Goal: Task Accomplishment & Management: Manage account settings

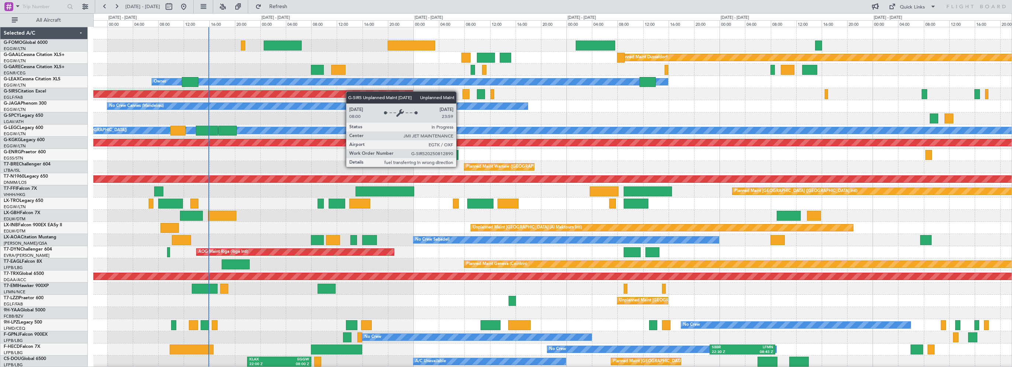
click at [154, 94] on div "Planned Maint Dusseldorf Owner Unplanned Maint [GEOGRAPHIC_DATA] ([GEOGRAPHIC_D…" at bounding box center [552, 234] width 918 height 414
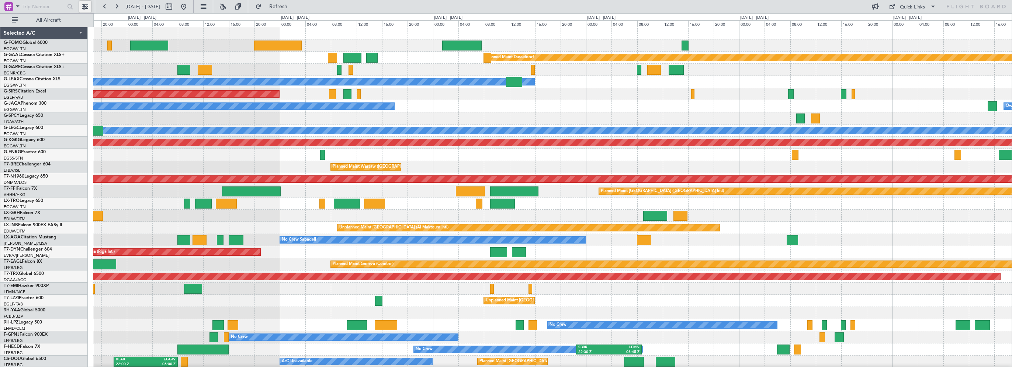
click at [87, 6] on button at bounding box center [85, 7] width 12 height 12
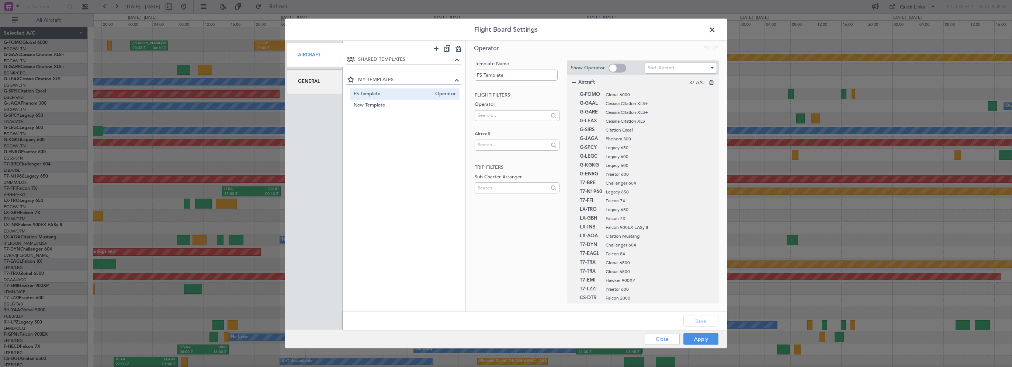
click at [288, 72] on div "General" at bounding box center [315, 81] width 56 height 25
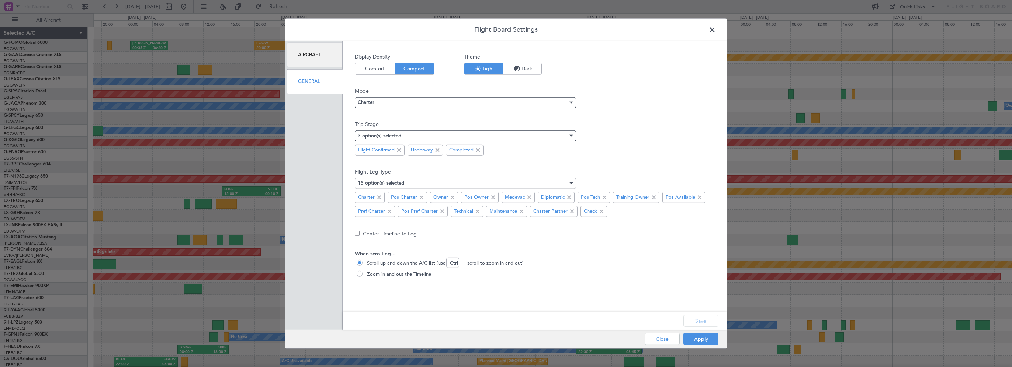
drag, startPoint x: 303, startPoint y: 80, endPoint x: 312, endPoint y: 76, distance: 9.6
click at [303, 79] on div "General" at bounding box center [315, 81] width 56 height 25
click at [377, 105] on div "Charter" at bounding box center [463, 102] width 210 height 11
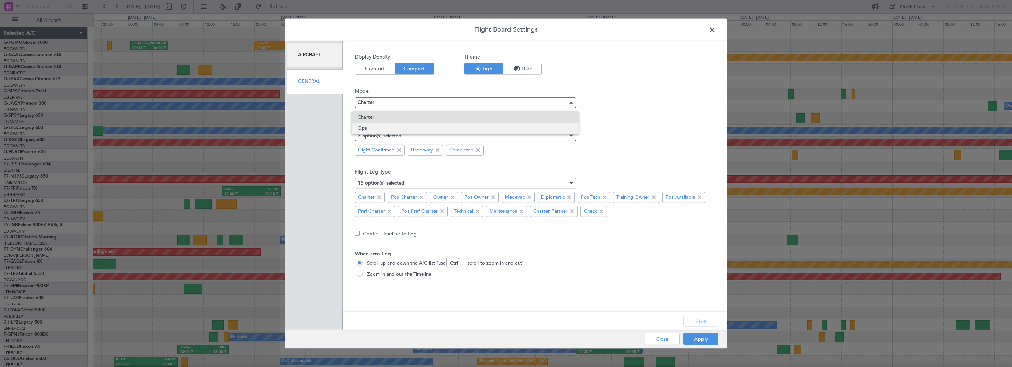
click at [375, 131] on span "Ops" at bounding box center [465, 128] width 215 height 11
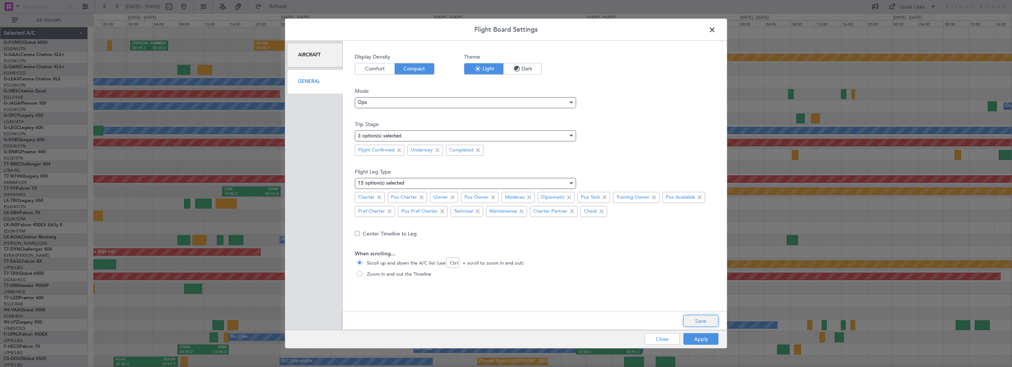
click at [691, 317] on button "Save" at bounding box center [700, 321] width 35 height 12
click at [694, 342] on button "Apply" at bounding box center [700, 339] width 35 height 12
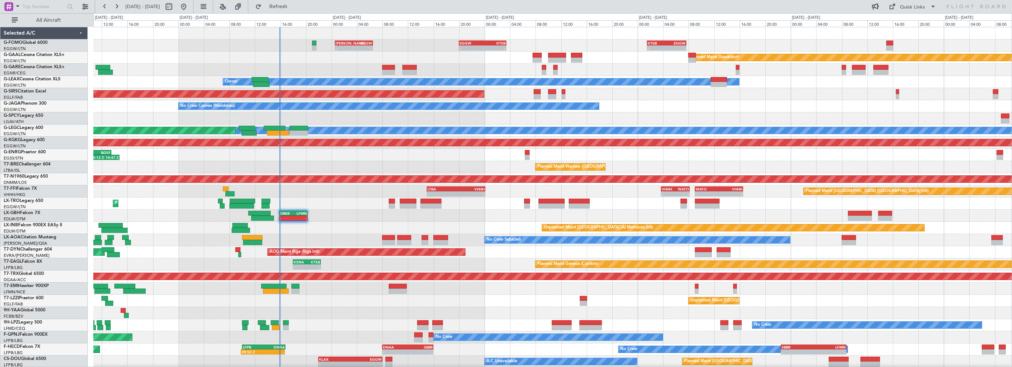
click at [326, 65] on div "- - [PERSON_NAME] 00:35 Z EGGW 06:30 Z - - EGGW 20:00 Z KTEB 03:25 Z - - KTEB 0…" at bounding box center [552, 234] width 918 height 414
click at [37, 15] on button "All Aircraft" at bounding box center [44, 20] width 72 height 12
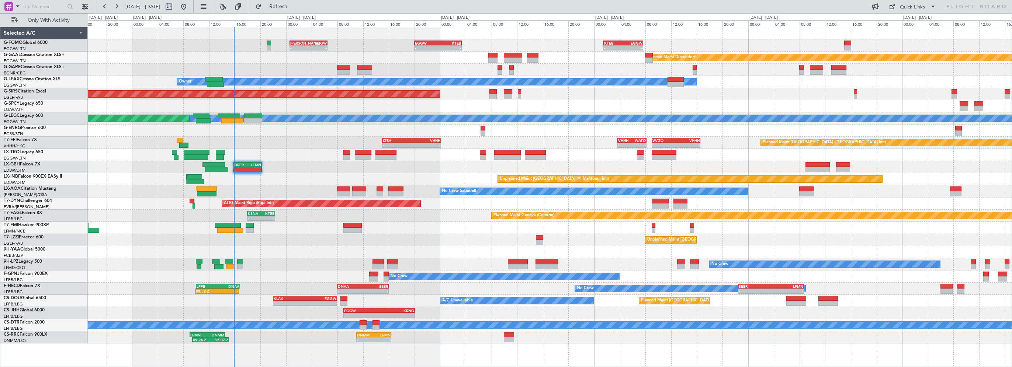
click at [313, 77] on div "- - [PERSON_NAME] 00:35 Z EGGW 06:30 Z - - EGGW 20:00 Z KTEB 03:25 Z - - KTEB 0…" at bounding box center [550, 185] width 924 height 316
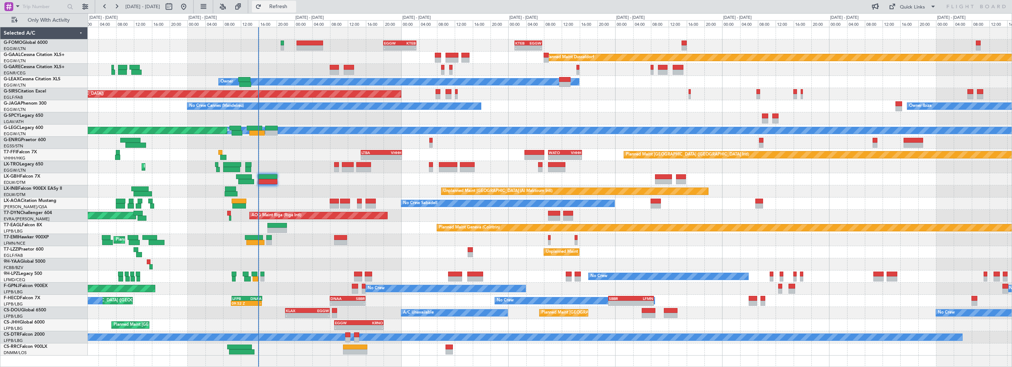
click at [294, 5] on span "Refresh" at bounding box center [278, 6] width 31 height 5
click at [370, 60] on div "Planned Maint Dusseldorf" at bounding box center [550, 58] width 924 height 12
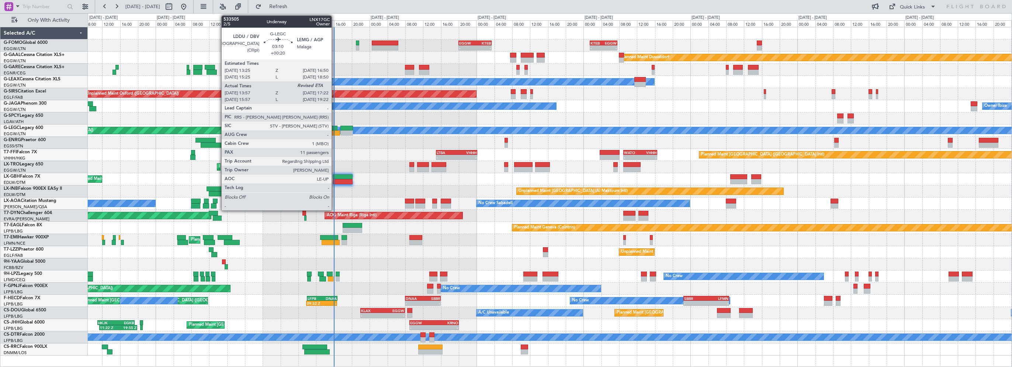
click at [335, 127] on div at bounding box center [329, 128] width 15 height 5
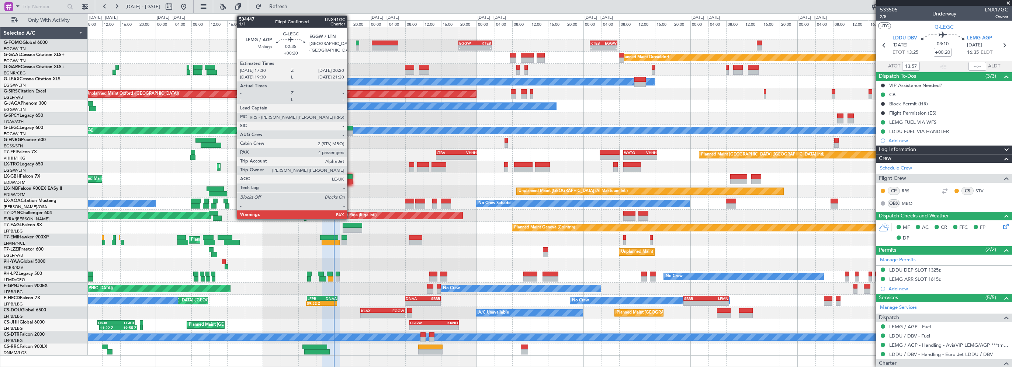
click at [350, 128] on div at bounding box center [346, 128] width 13 height 5
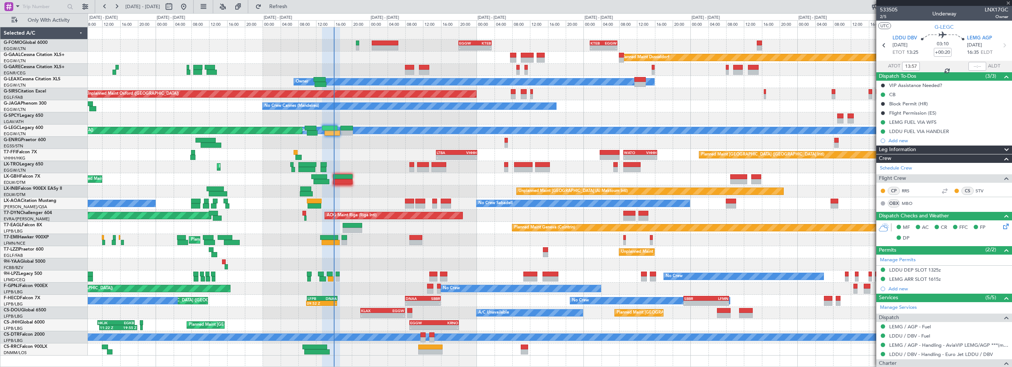
type input "4"
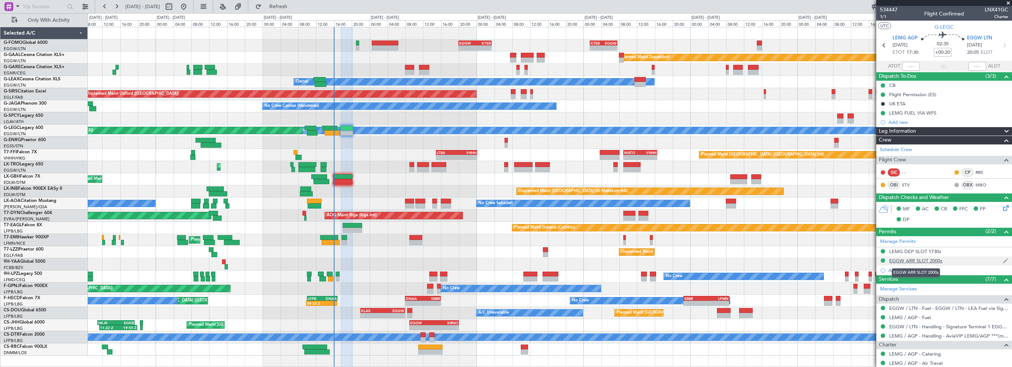
click at [933, 260] on div "EGGW ARR SLOT 2000z" at bounding box center [915, 261] width 53 height 6
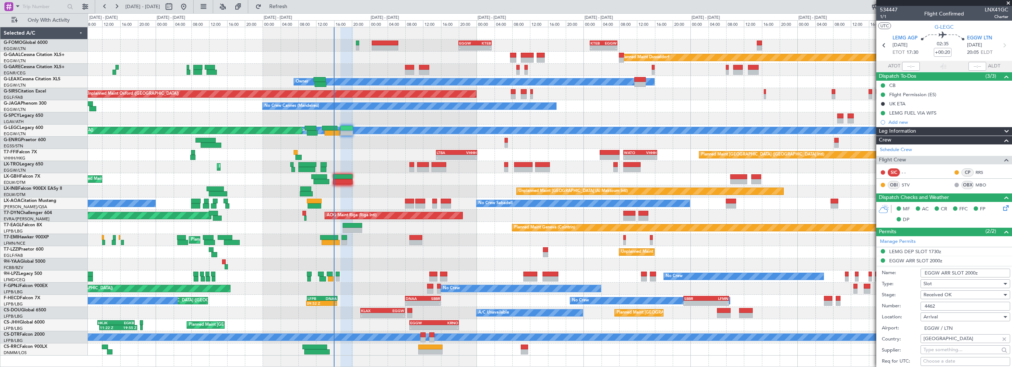
click at [967, 274] on input "EGGW ARR SLOT 2000z" at bounding box center [965, 273] width 90 height 9
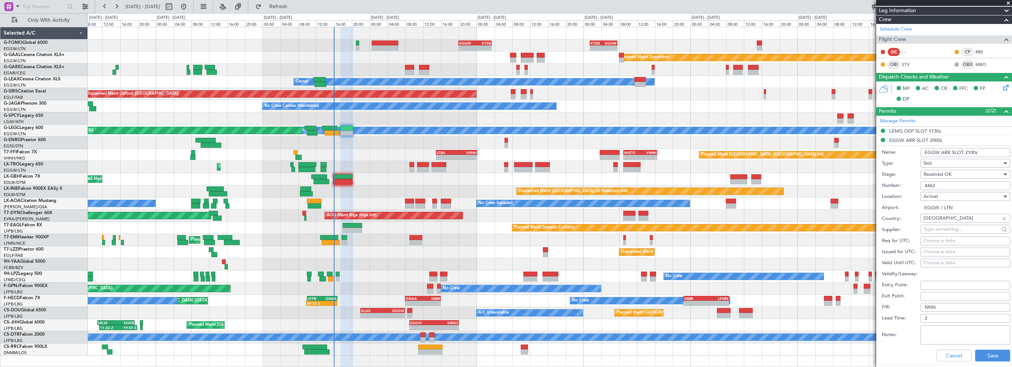
scroll to position [184, 0]
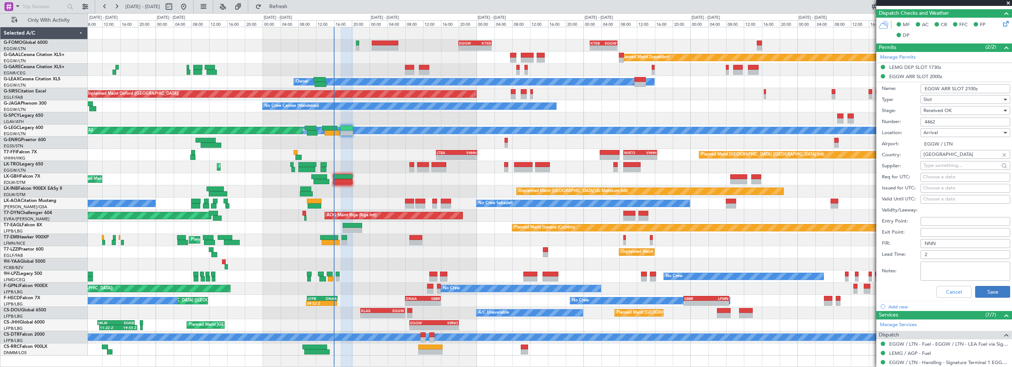
type input "EGGW ARR SLOT 2100z"
click at [980, 291] on button "Save" at bounding box center [992, 292] width 35 height 12
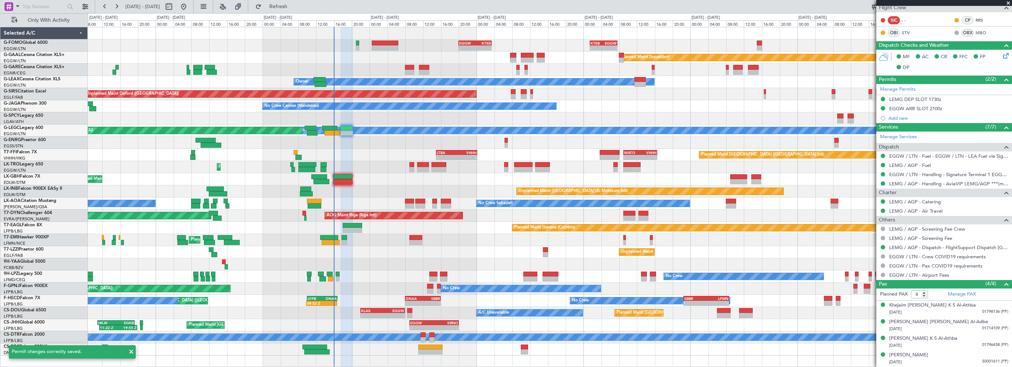
scroll to position [150, 0]
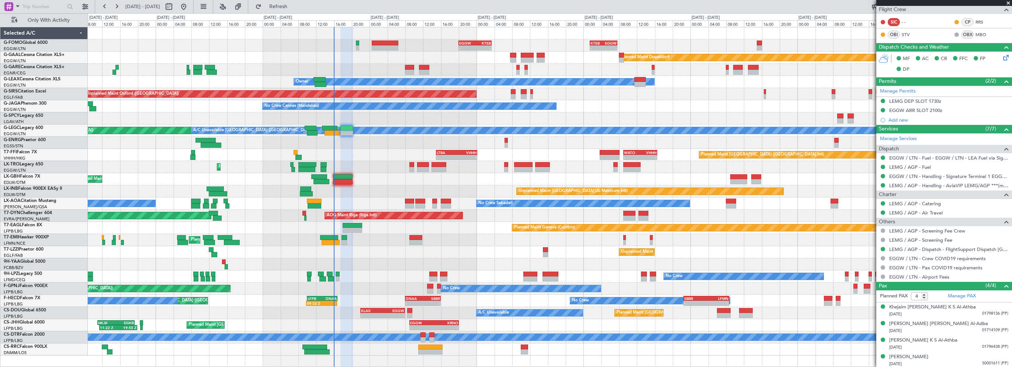
drag, startPoint x: 312, startPoint y: 7, endPoint x: 296, endPoint y: 35, distance: 32.7
click at [294, 7] on span "Refresh" at bounding box center [278, 6] width 31 height 5
click at [347, 174] on div "Planned Maint Nice ([GEOGRAPHIC_DATA]) Unplanned Maint [GEOGRAPHIC_DATA] ([GEOG…" at bounding box center [550, 179] width 924 height 12
type input "+00:35"
type input "0"
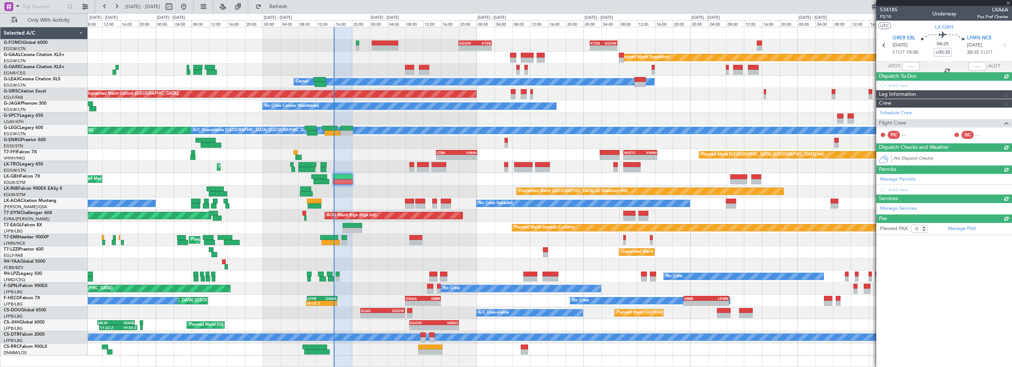
scroll to position [0, 0]
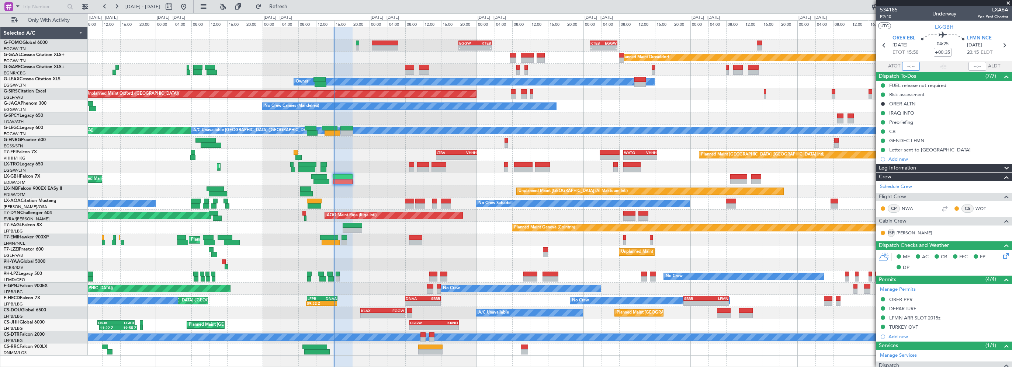
click at [909, 66] on input "text" at bounding box center [911, 66] width 18 height 9
type input "15:59"
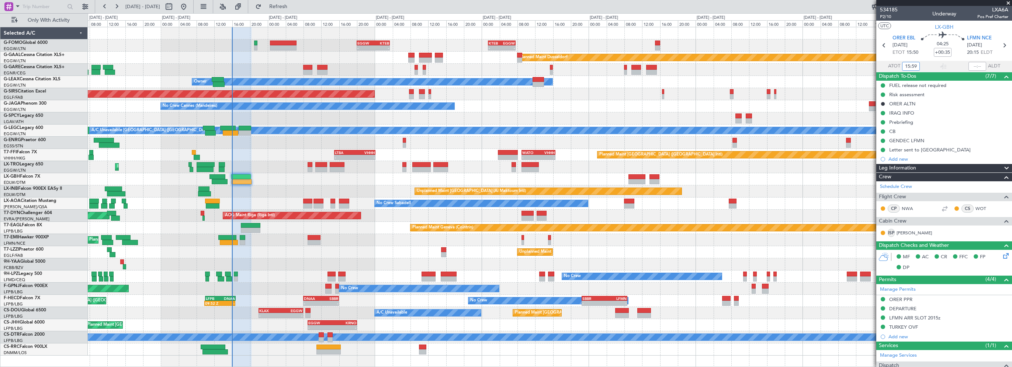
click at [271, 60] on div "Planned Maint Dusseldorf" at bounding box center [550, 58] width 924 height 12
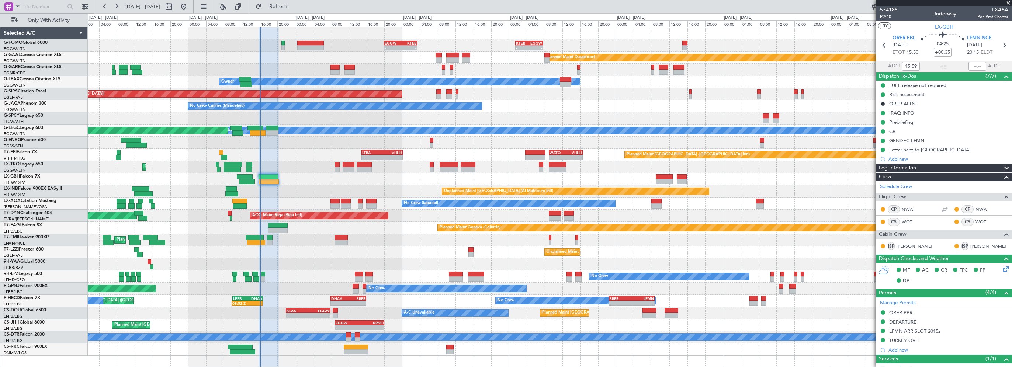
click at [355, 54] on div "- - EGGW 20:00 Z KTEB 03:25 Z - - KTEB 01:30 Z EGGW 07:40 Z Planned [GEOGRAPHIC…" at bounding box center [550, 191] width 924 height 329
click at [294, 9] on span "Refresh" at bounding box center [278, 6] width 31 height 5
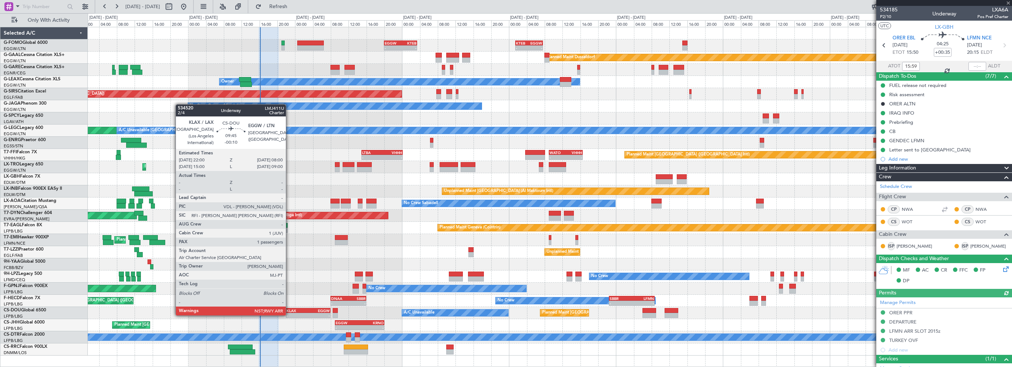
click at [289, 309] on div "KLAX" at bounding box center [297, 311] width 22 height 4
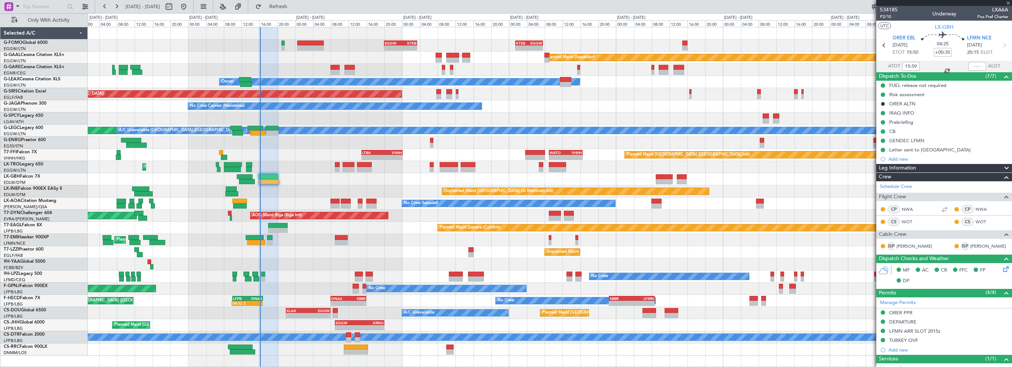
type input "-00:10"
type input "1"
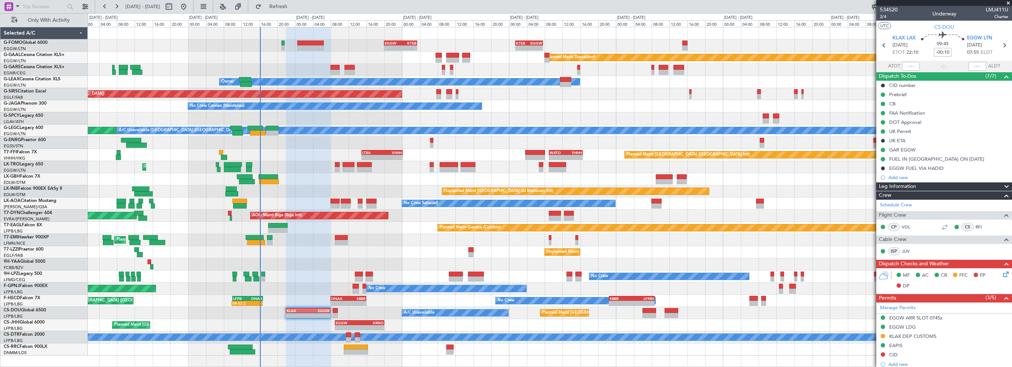
scroll to position [177, 0]
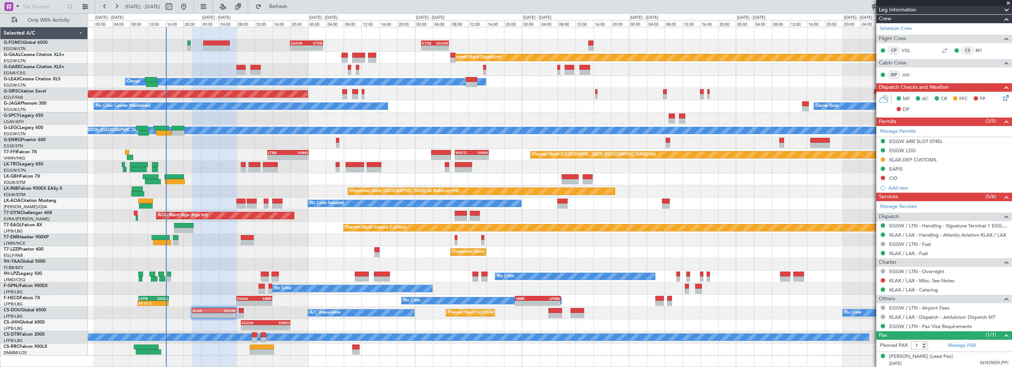
click at [324, 226] on div "- - EGGW 20:00 Z KTEB 03:25 Z - - KTEB 01:30 Z EGGW 07:40 Z Planned [GEOGRAPHIC…" at bounding box center [550, 191] width 924 height 329
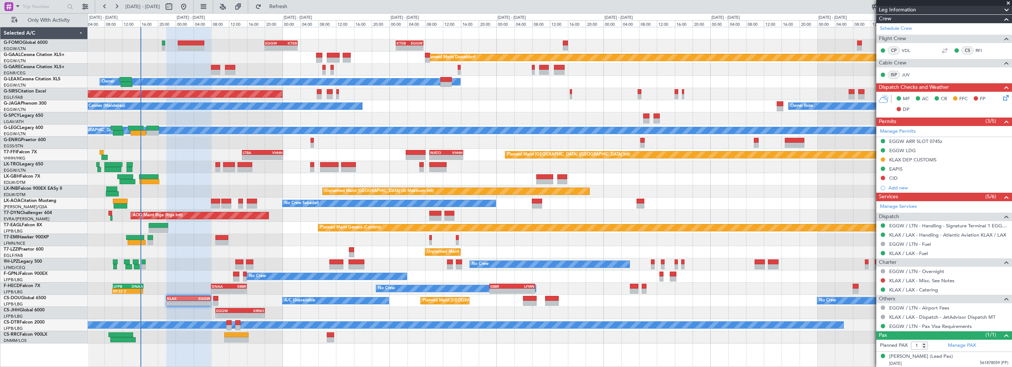
click at [216, 47] on div "- - EGGW 20:00 Z KTEB 03:25 Z - - KTEB 01:30 Z EGGW 07:40 Z" at bounding box center [550, 45] width 924 height 12
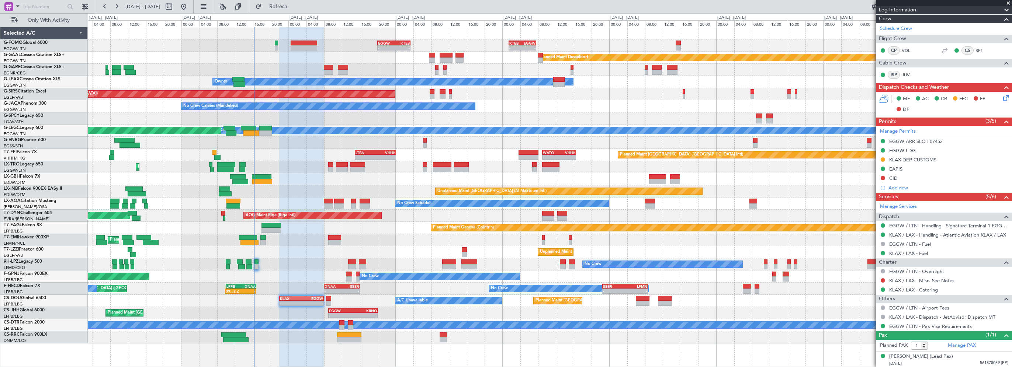
click at [425, 116] on div at bounding box center [550, 118] width 924 height 12
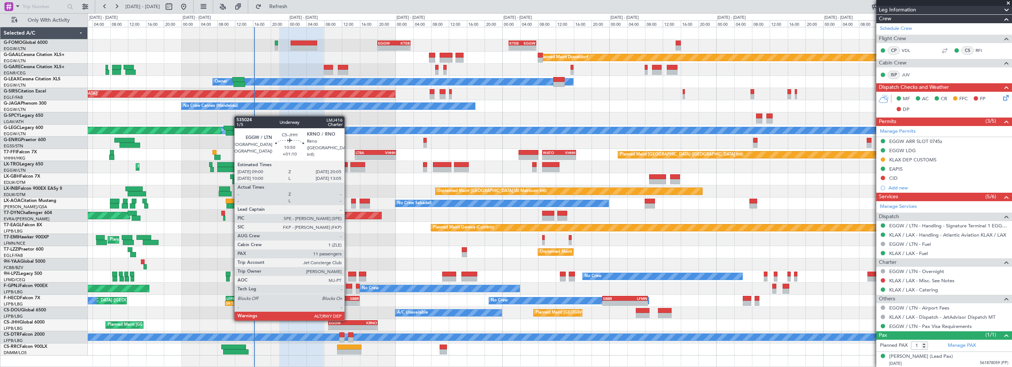
click at [348, 320] on div "EGGW 09:00 Z KRNO 20:05 Z" at bounding box center [352, 322] width 49 height 5
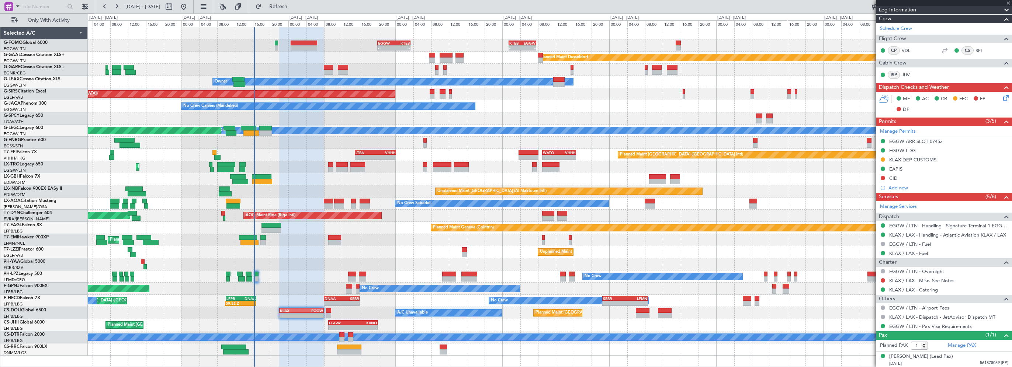
type input "+01:10"
type input "11"
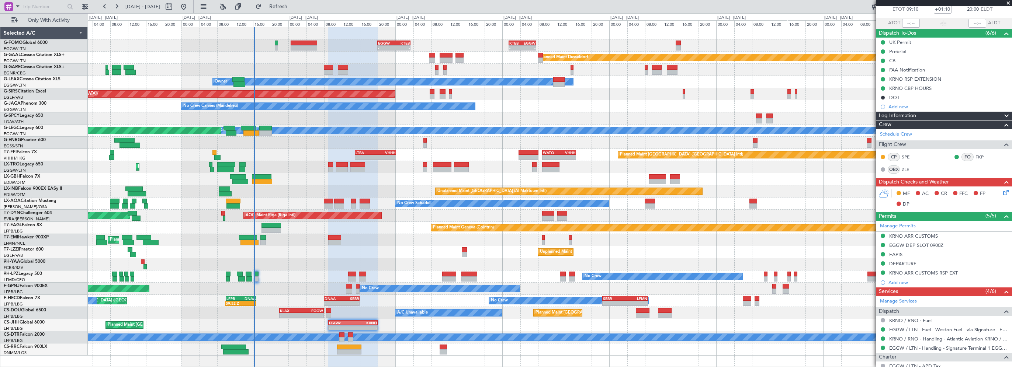
scroll to position [0, 0]
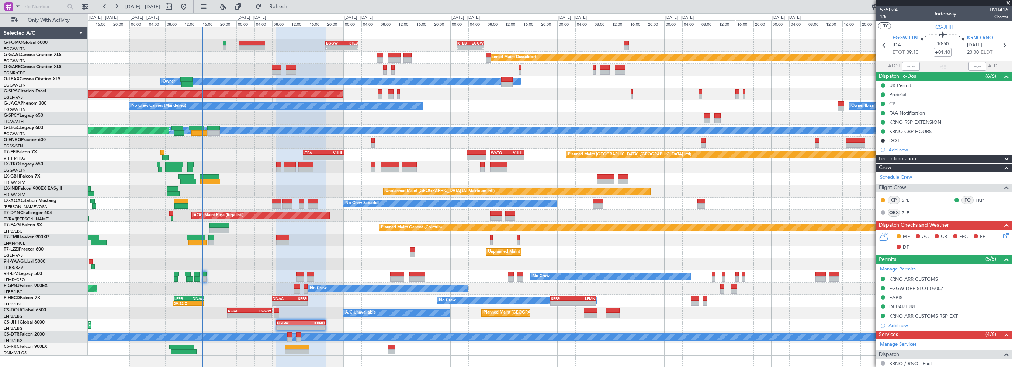
click at [302, 116] on div at bounding box center [550, 118] width 924 height 12
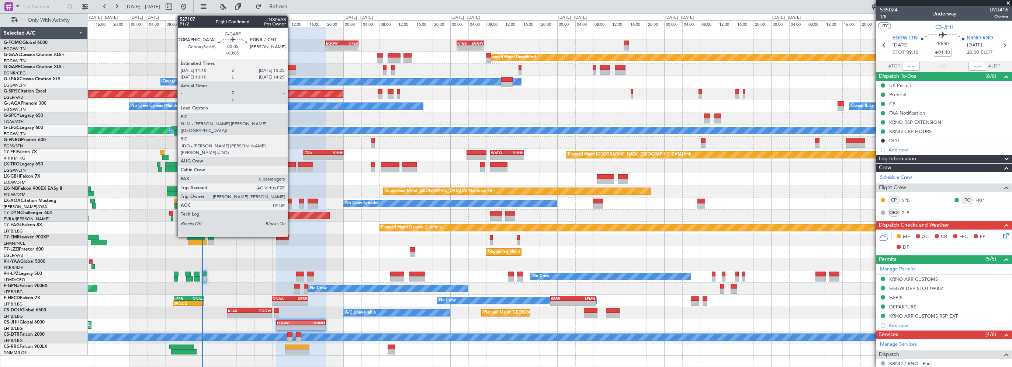
click at [291, 67] on div at bounding box center [291, 67] width 10 height 5
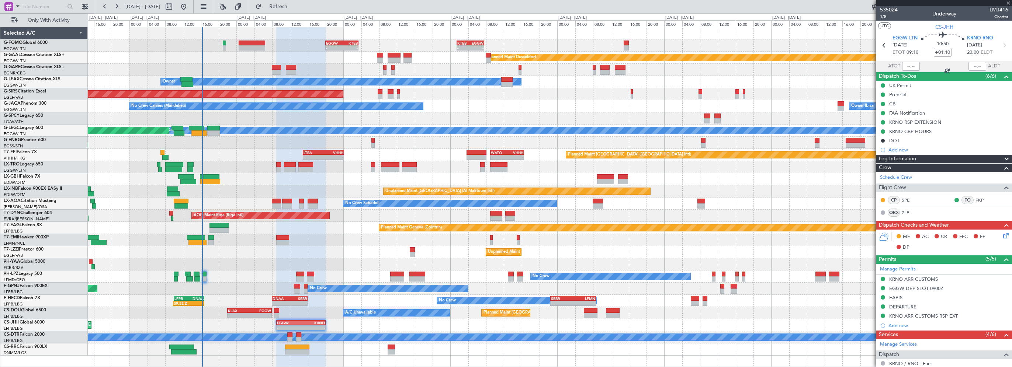
type input "-00:05"
type input "0"
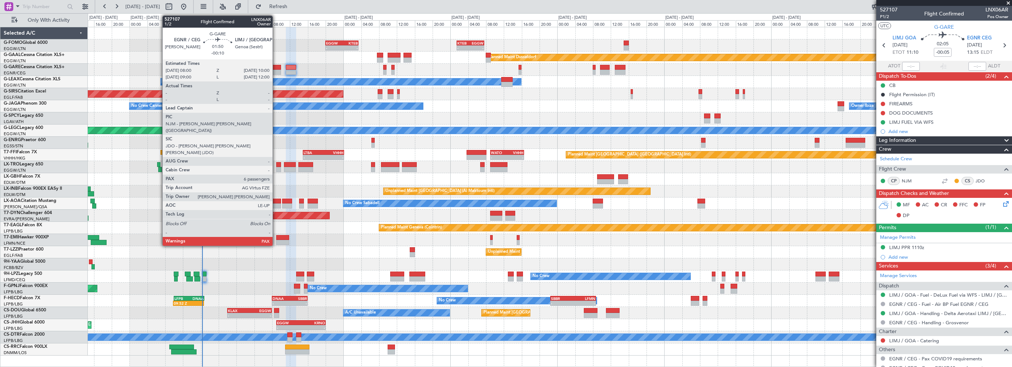
click at [276, 66] on div at bounding box center [276, 67] width 9 height 5
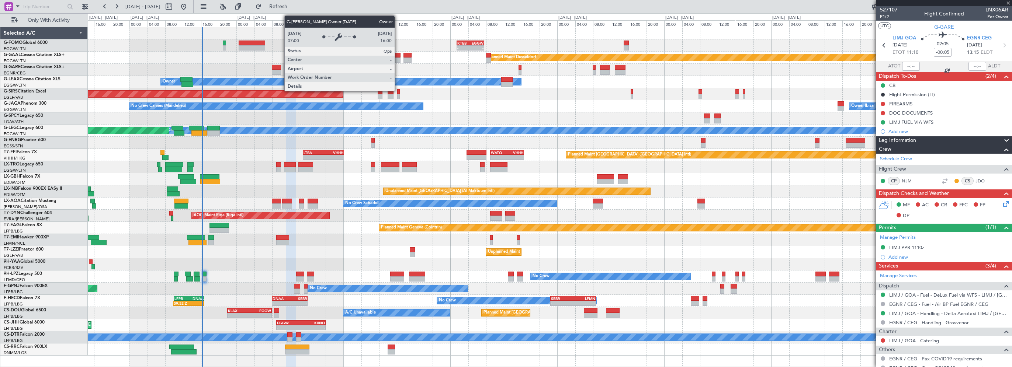
type input "-00:10"
type input "6"
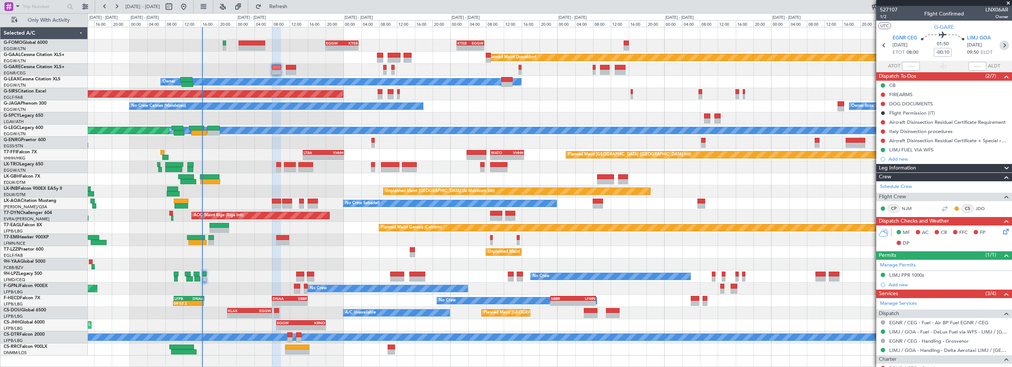
click at [1002, 42] on icon at bounding box center [1004, 46] width 10 height 10
type input "-00:05"
type input "0"
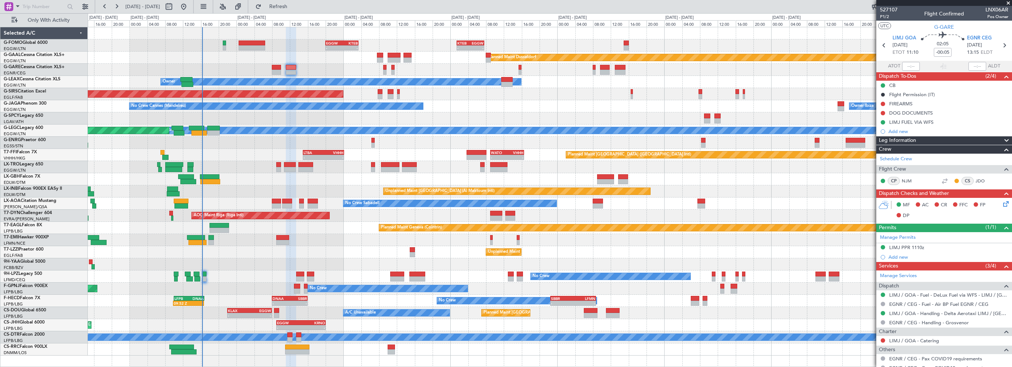
click at [276, 142] on div at bounding box center [550, 143] width 924 height 12
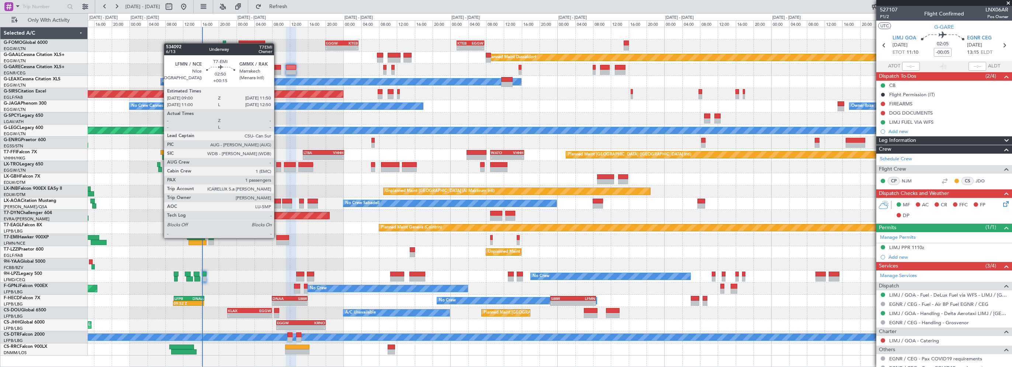
click at [277, 237] on div at bounding box center [282, 237] width 13 height 5
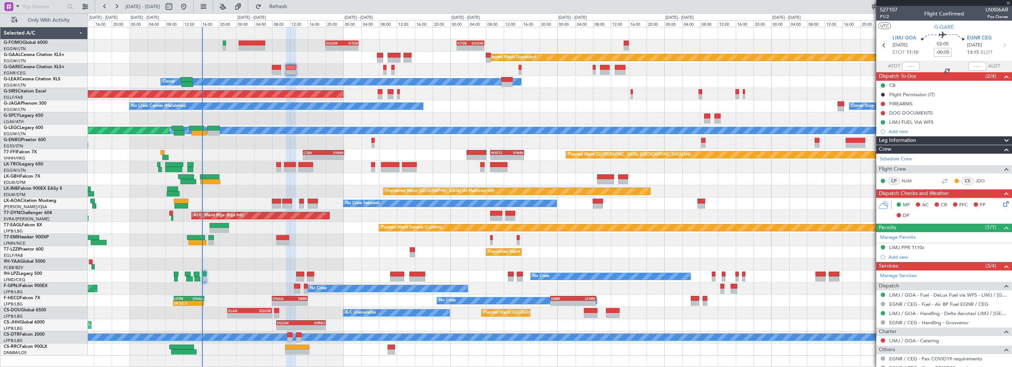
type input "+00:15"
type input "1"
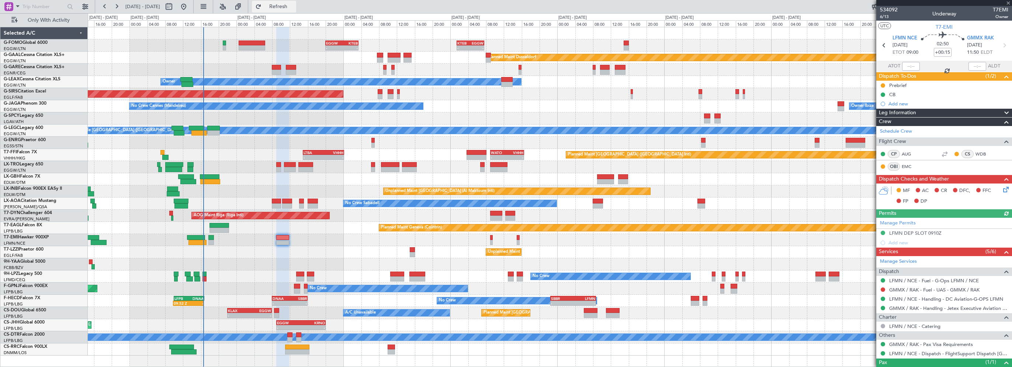
click at [294, 7] on span "Refresh" at bounding box center [278, 6] width 31 height 5
click at [204, 271] on div "No Crew" at bounding box center [550, 277] width 924 height 12
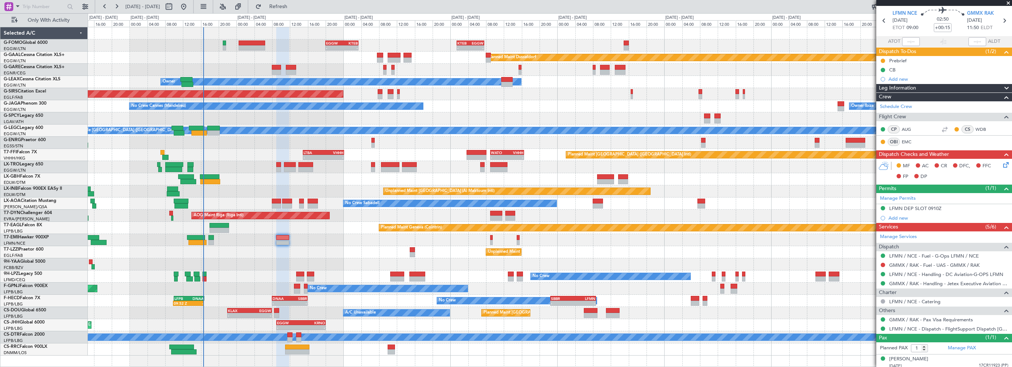
scroll to position [27, 0]
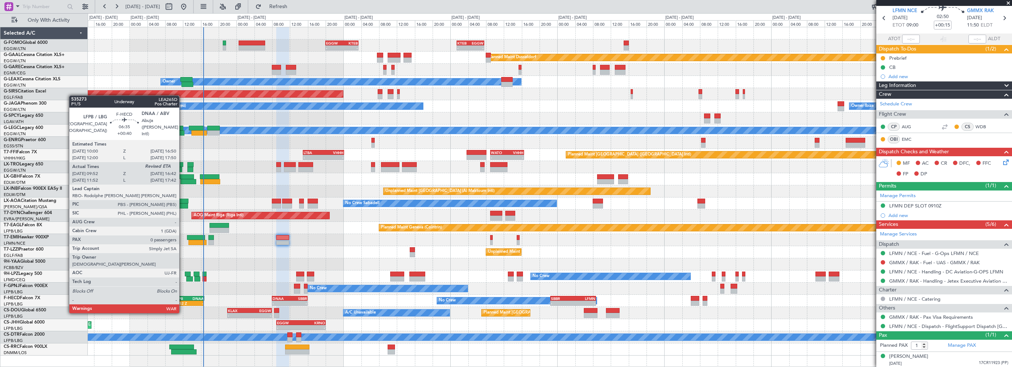
click at [184, 296] on div "LFPB" at bounding box center [181, 298] width 15 height 4
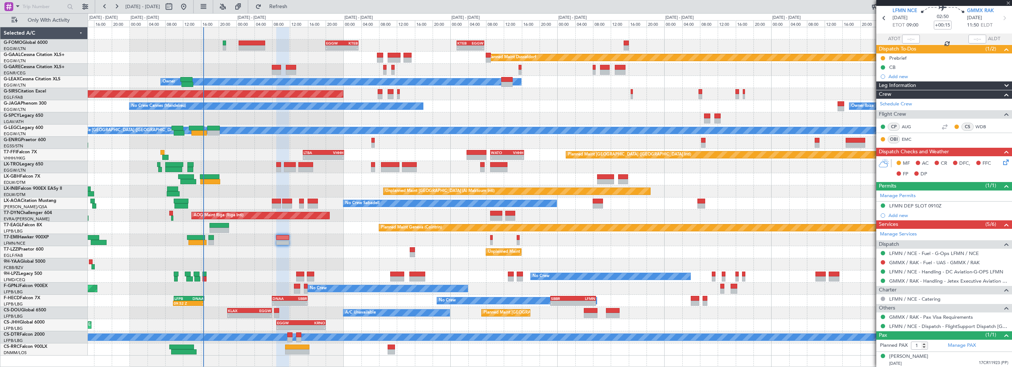
type input "+00:40"
type input "10:02"
type input "0"
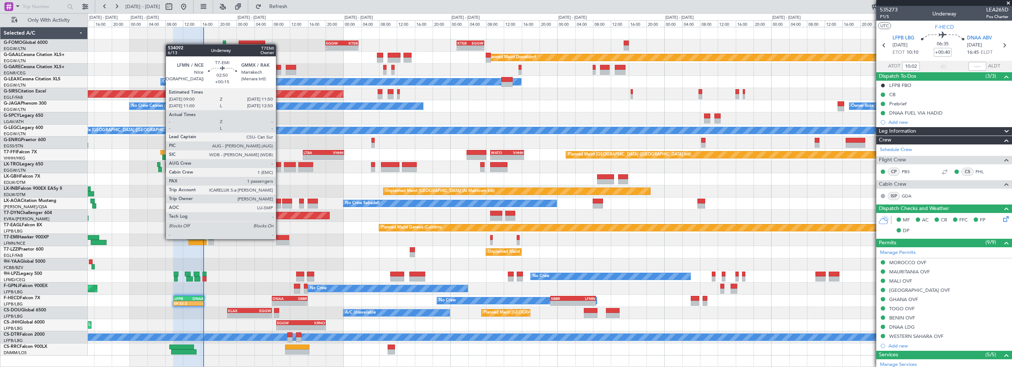
click at [279, 239] on div at bounding box center [282, 237] width 13 height 5
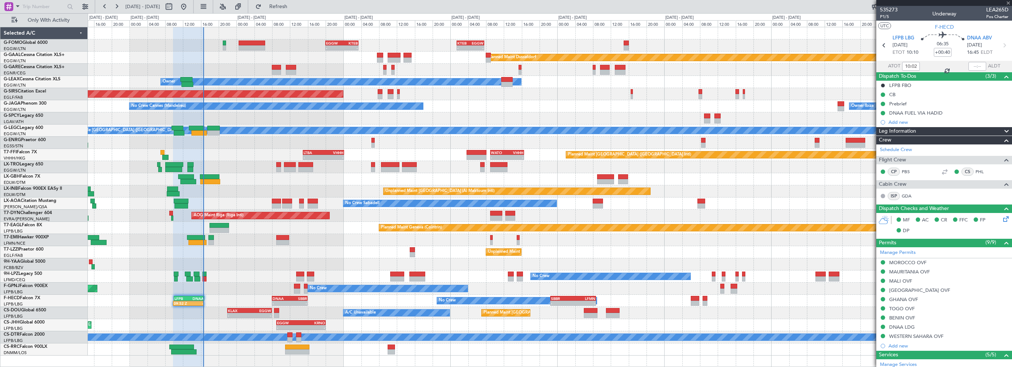
type input "+00:15"
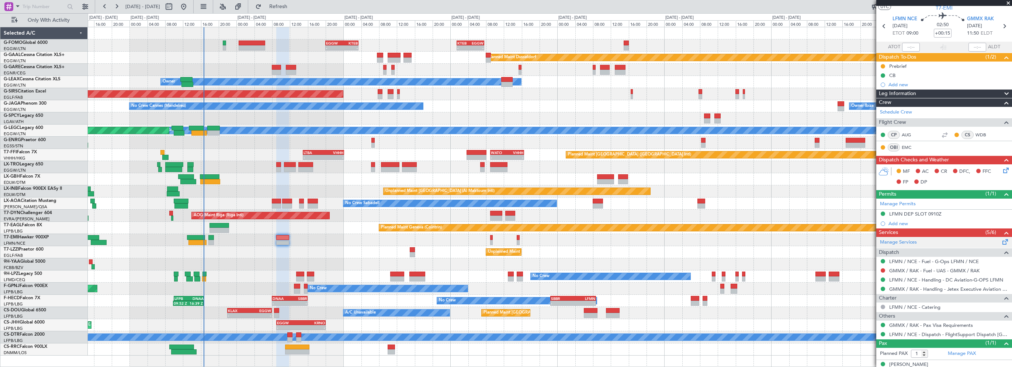
scroll to position [27, 0]
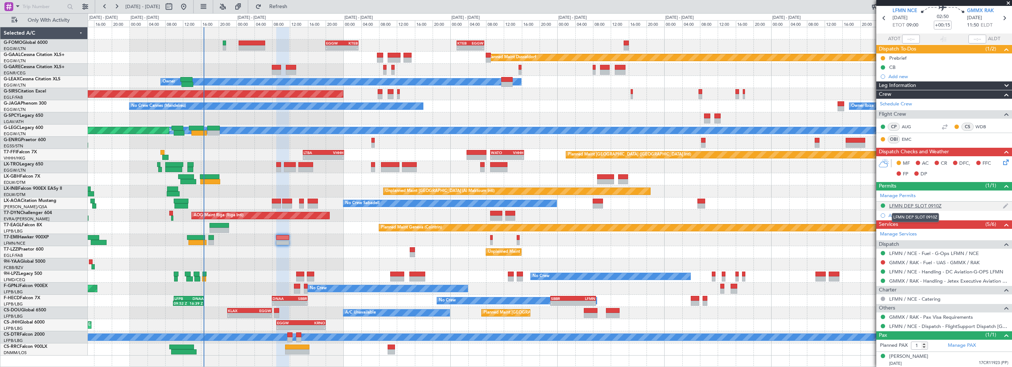
click at [928, 206] on div "LFMN DEP SLOT 0910Z" at bounding box center [915, 206] width 52 height 6
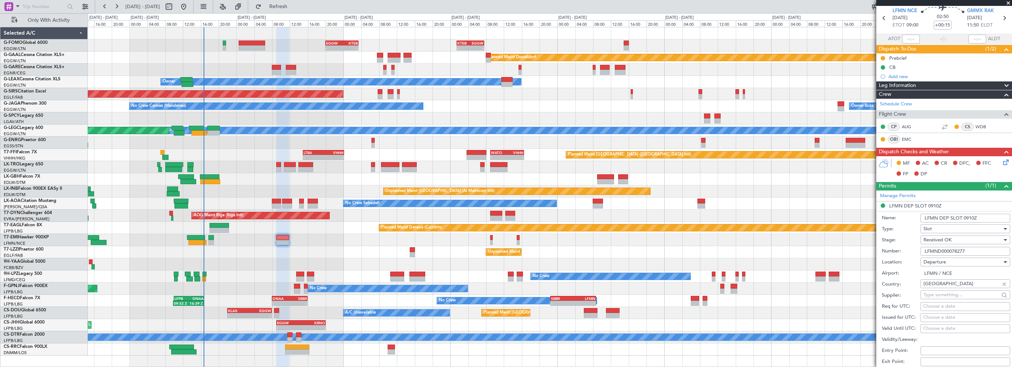
drag, startPoint x: 979, startPoint y: 252, endPoint x: 950, endPoint y: 251, distance: 29.1
click at [908, 251] on div "Number: LFMND000078277" at bounding box center [946, 251] width 128 height 11
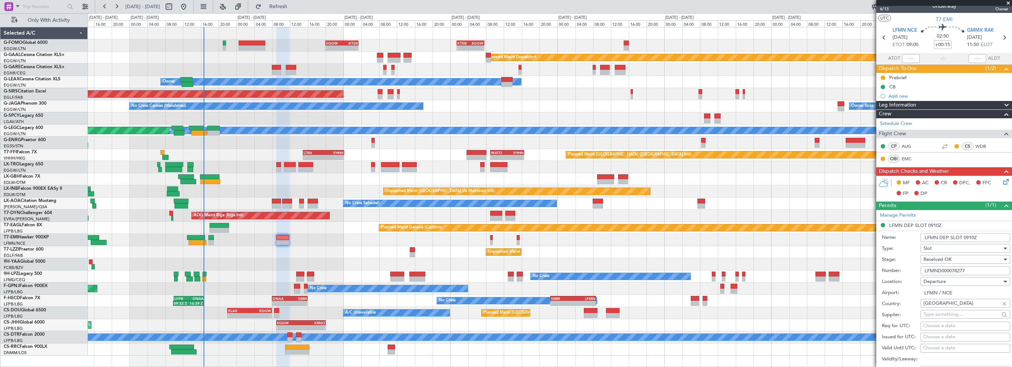
scroll to position [0, 0]
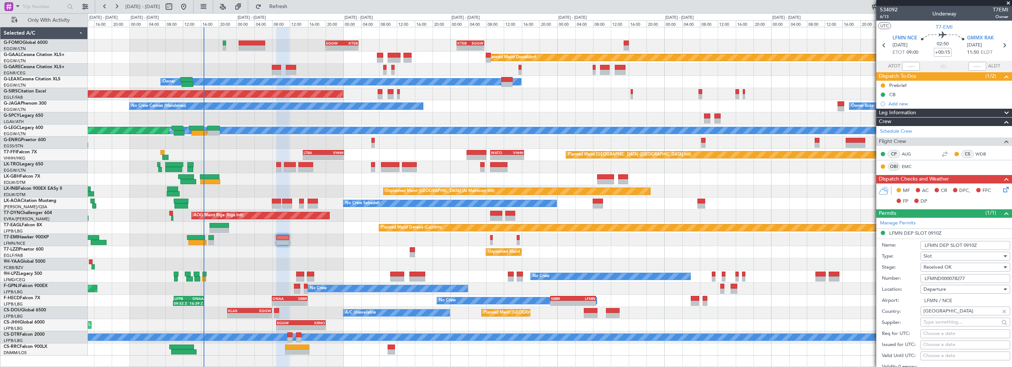
click at [1002, 211] on span at bounding box center [1006, 213] width 9 height 9
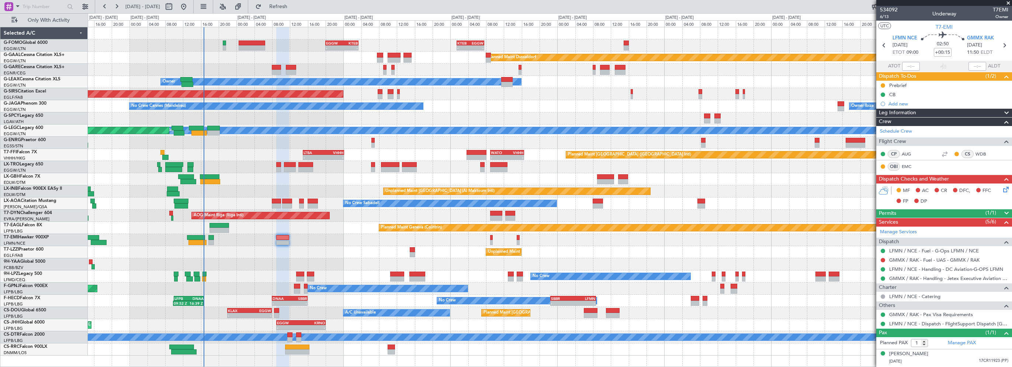
click at [1003, 214] on span at bounding box center [1006, 213] width 9 height 9
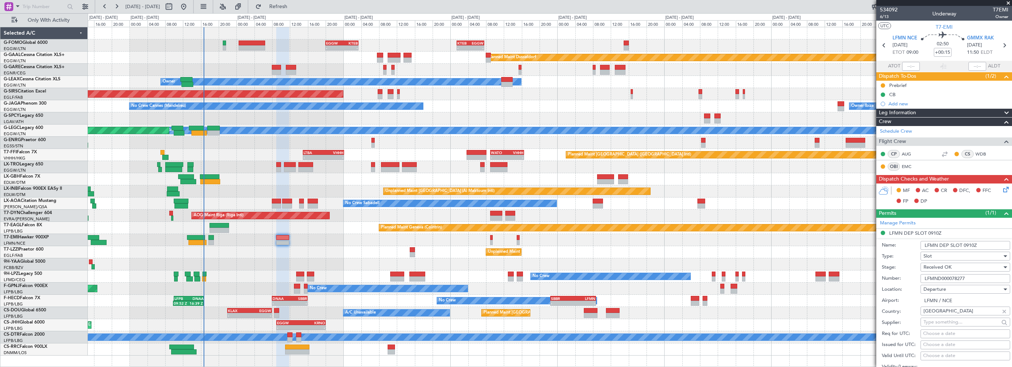
click at [1003, 212] on span at bounding box center [1006, 213] width 9 height 9
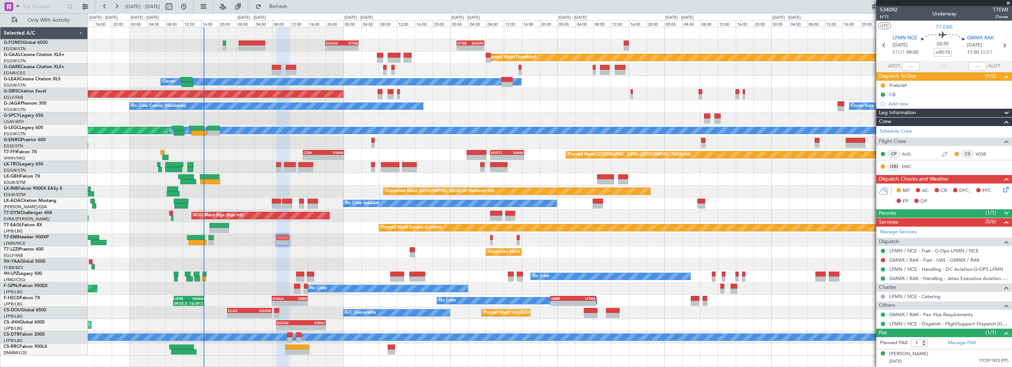
click at [910, 114] on span "Leg Information" at bounding box center [897, 113] width 37 height 8
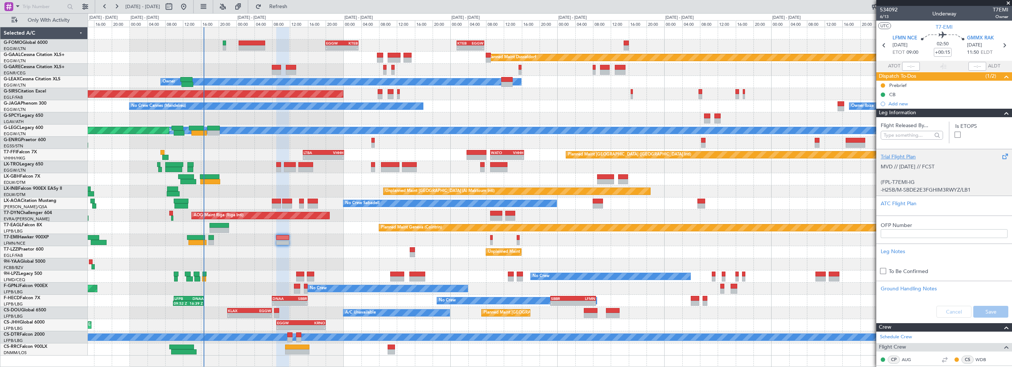
scroll to position [74, 0]
click at [893, 203] on div "ATC Flight Plan" at bounding box center [943, 204] width 127 height 8
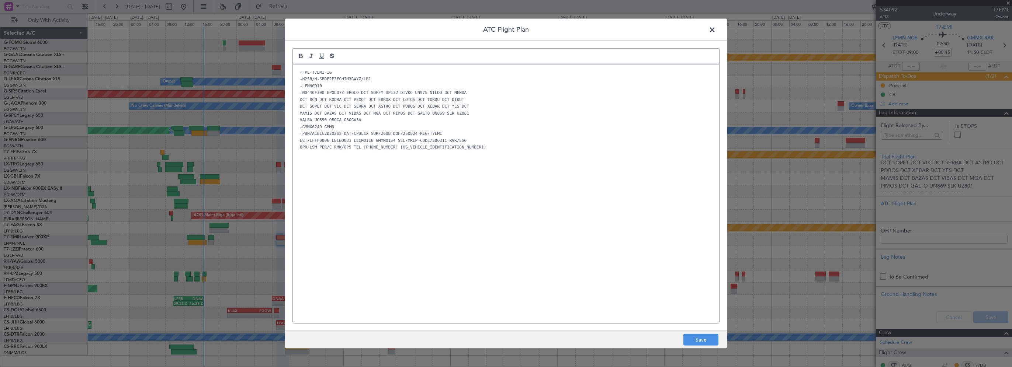
scroll to position [0, 0]
drag, startPoint x: 654, startPoint y: 122, endPoint x: 666, endPoint y: 142, distance: 22.3
click at [654, 122] on p "VALBA UG850 OBOGA OBOGA3A" at bounding box center [505, 120] width 415 height 7
click at [693, 341] on button "Save" at bounding box center [700, 340] width 35 height 12
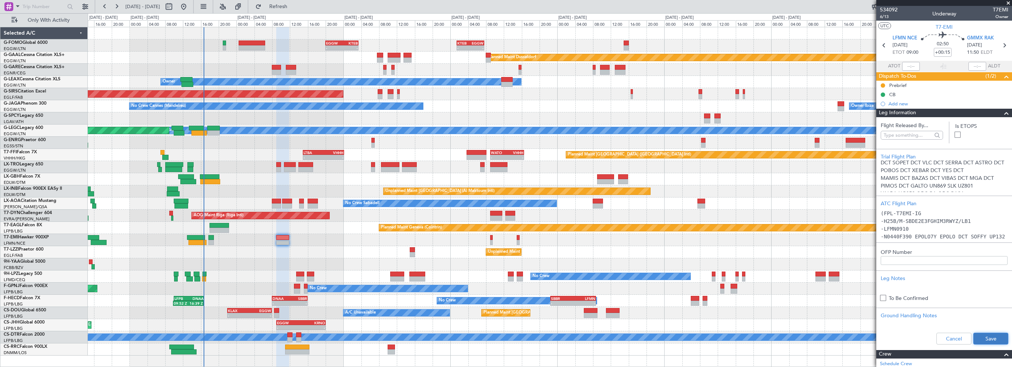
click at [978, 341] on button "Save" at bounding box center [990, 339] width 35 height 12
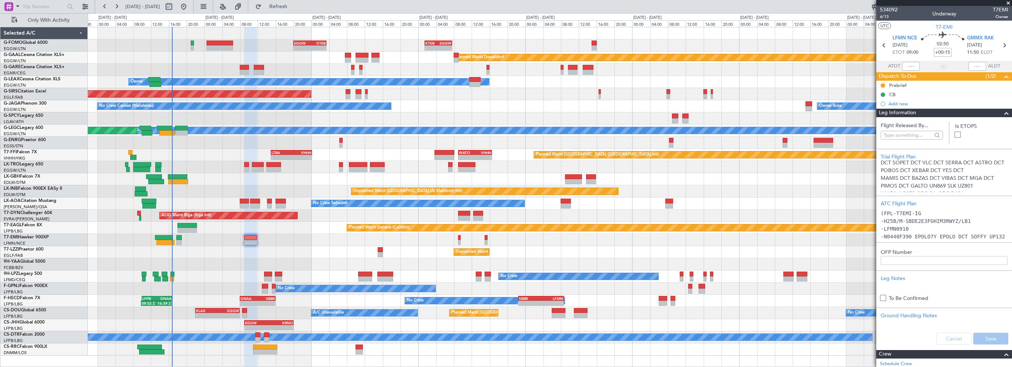
click at [290, 242] on div "Planned Maint Chester Planned Maint Chester" at bounding box center [550, 240] width 924 height 12
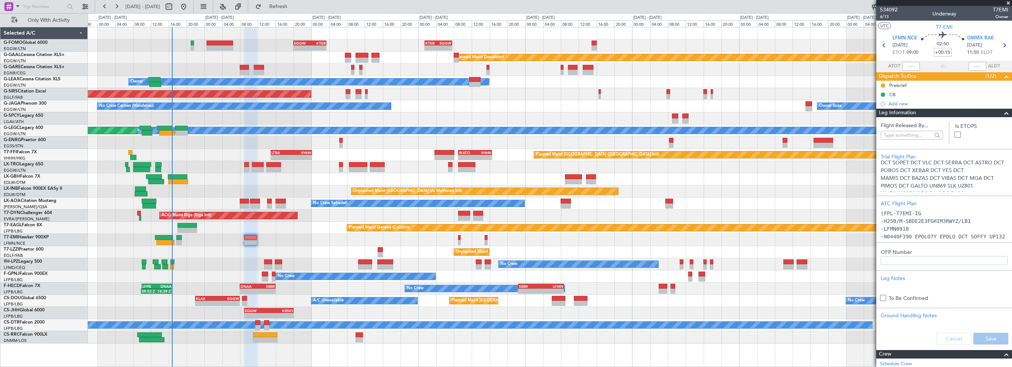
click at [299, 240] on div "Planned Maint Chester Planned Maint Chester" at bounding box center [550, 240] width 924 height 12
click at [944, 339] on div "Cancel Save" at bounding box center [944, 339] width 136 height 22
click at [1002, 109] on span at bounding box center [1006, 113] width 9 height 9
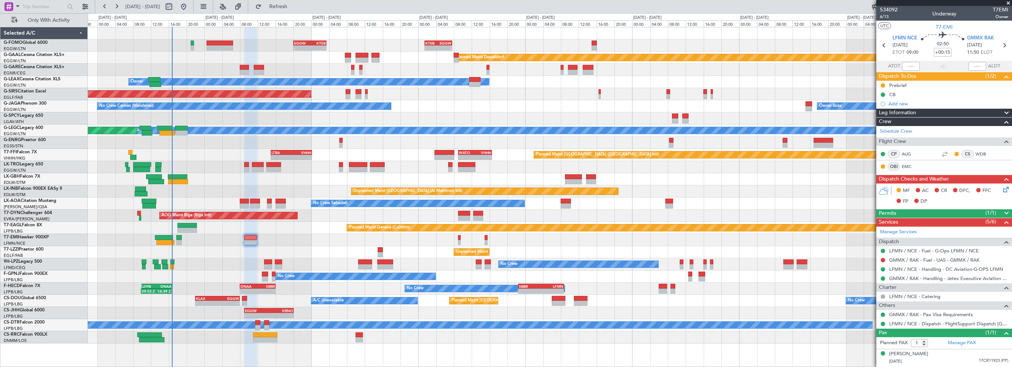
click at [303, 240] on div "Planned Maint Chester Planned Maint Chester" at bounding box center [550, 240] width 924 height 12
click at [1003, 190] on icon at bounding box center [1004, 188] width 6 height 6
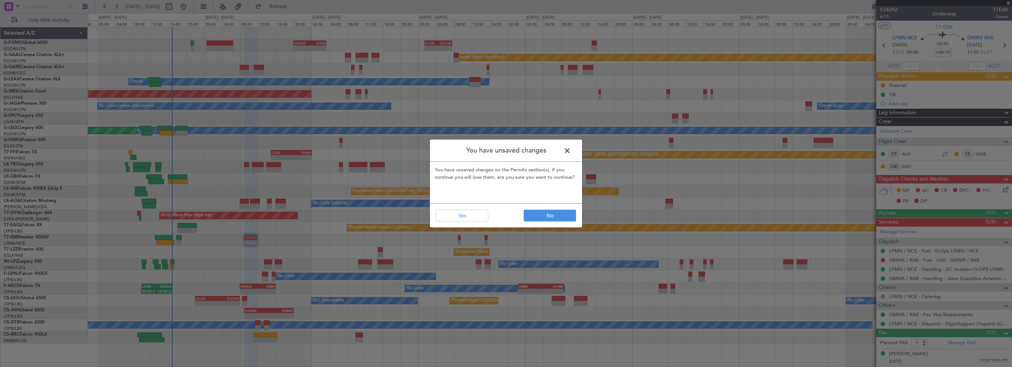
click at [571, 149] on span at bounding box center [571, 152] width 0 height 15
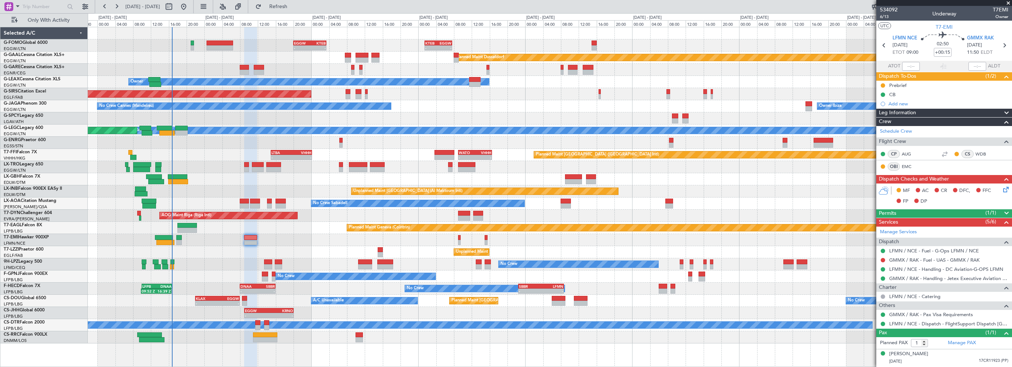
click at [943, 114] on div "Leg Information" at bounding box center [944, 113] width 136 height 8
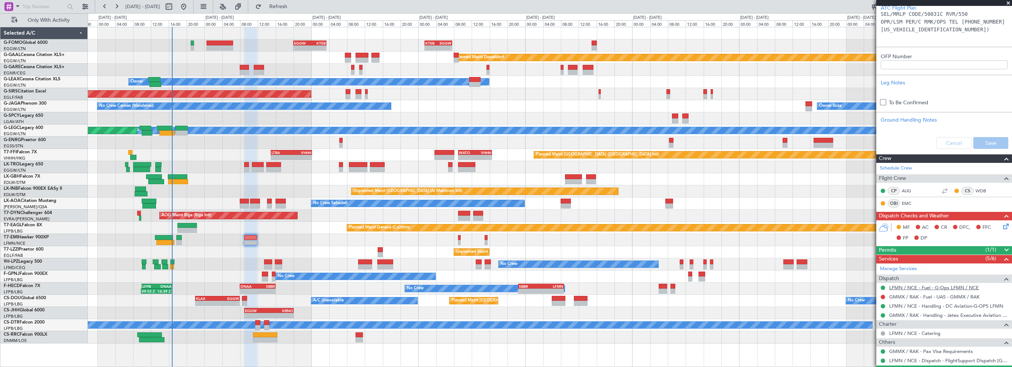
scroll to position [230, 0]
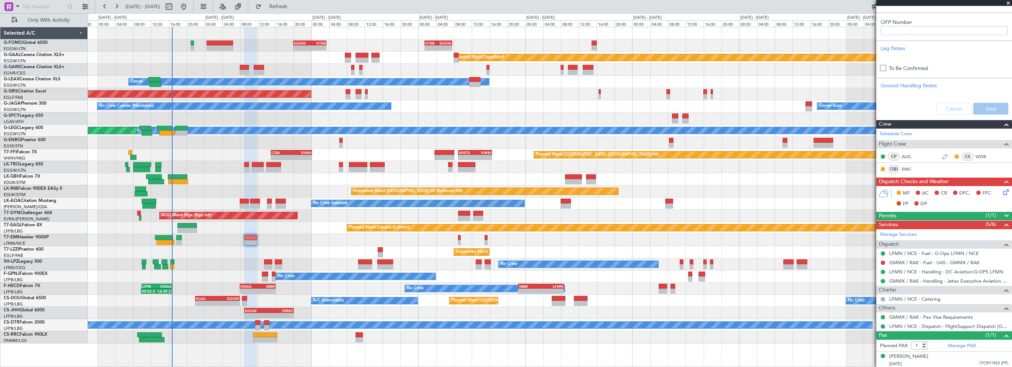
click at [985, 111] on div "Cancel Save" at bounding box center [944, 109] width 136 height 22
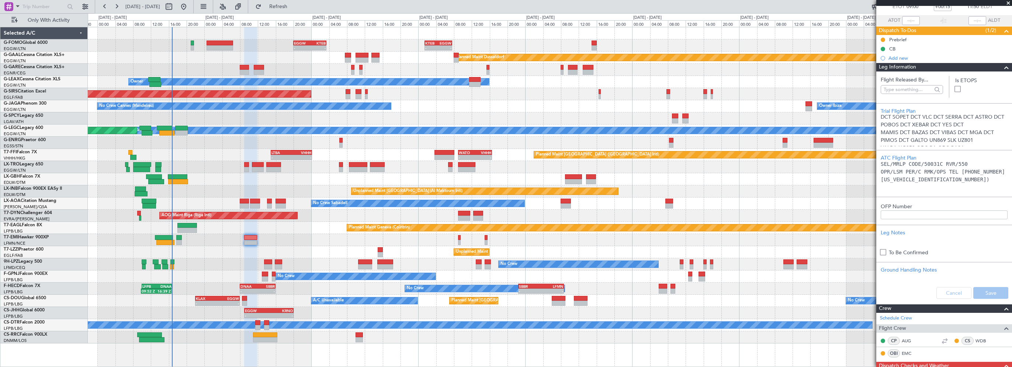
click at [1002, 65] on span at bounding box center [1006, 67] width 9 height 9
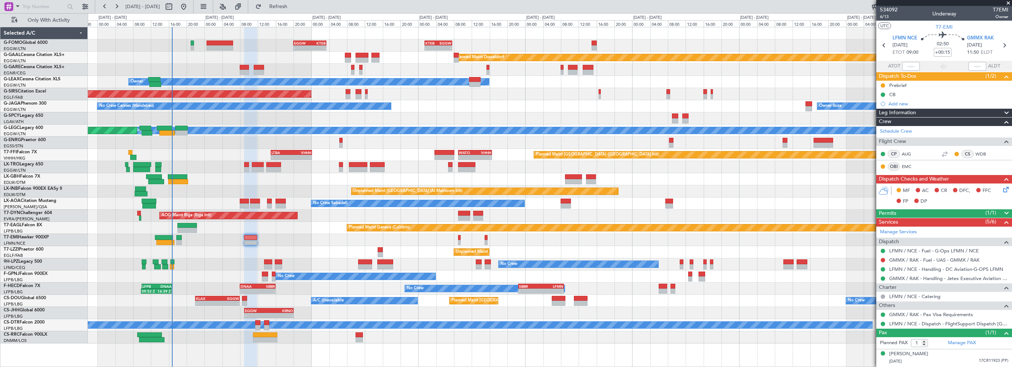
scroll to position [0, 0]
click at [1008, 1] on span at bounding box center [1007, 3] width 7 height 7
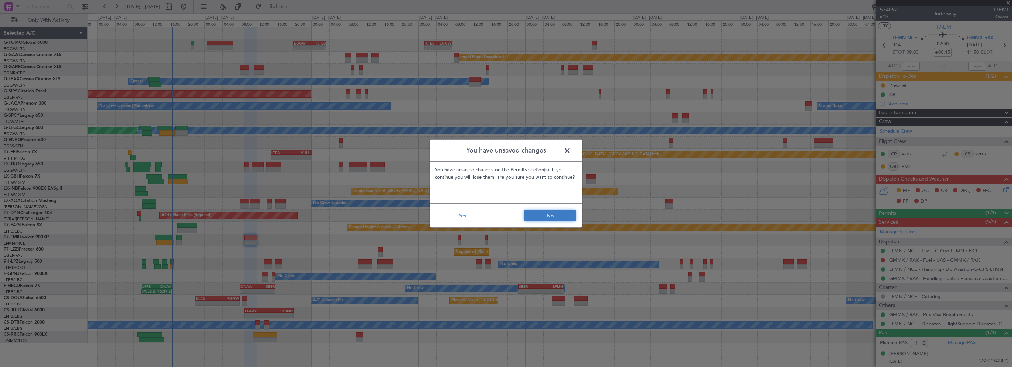
click at [550, 216] on button "No" at bounding box center [550, 216] width 52 height 12
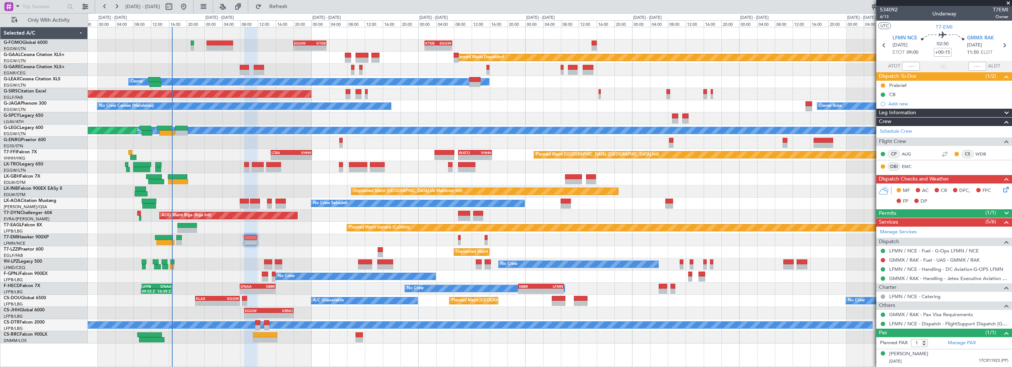
click at [929, 115] on div "Leg Information" at bounding box center [944, 113] width 136 height 8
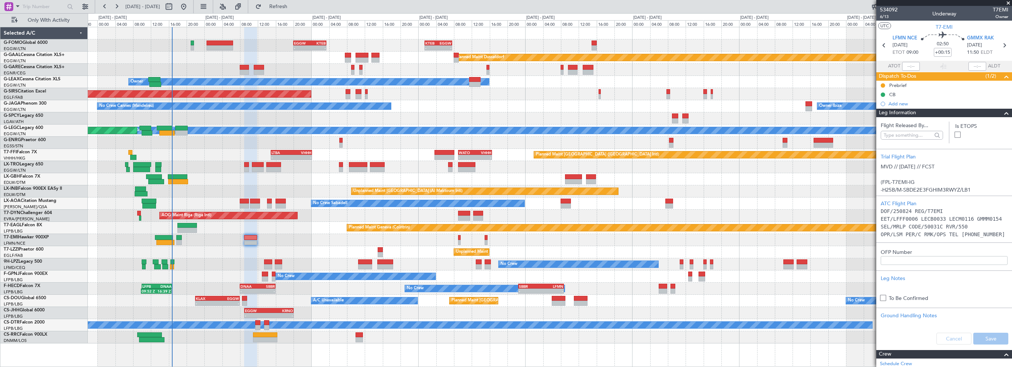
scroll to position [128, 0]
click at [947, 338] on div "Cancel Save" at bounding box center [944, 339] width 136 height 22
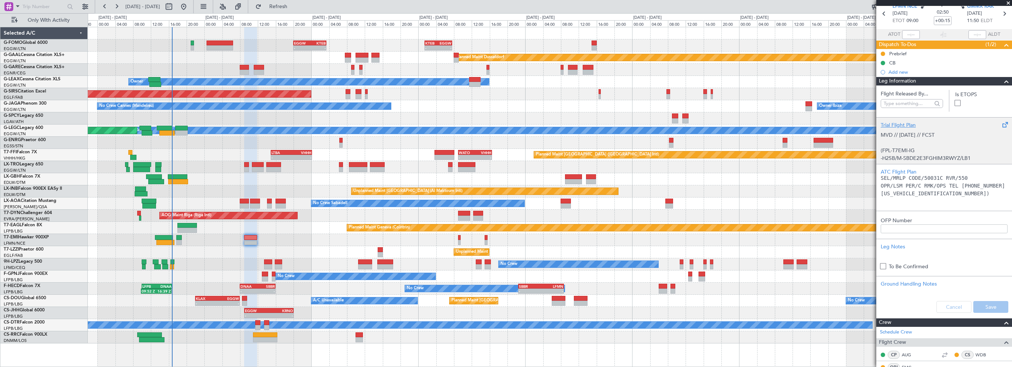
scroll to position [0, 0]
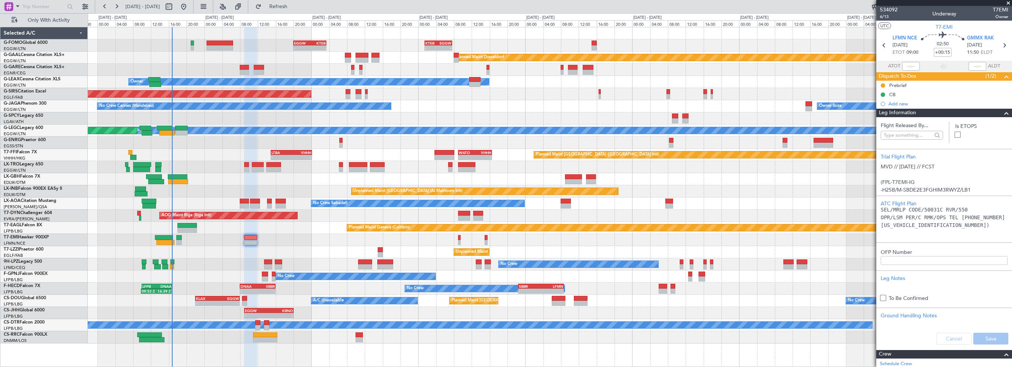
click at [1002, 114] on span at bounding box center [1006, 113] width 9 height 9
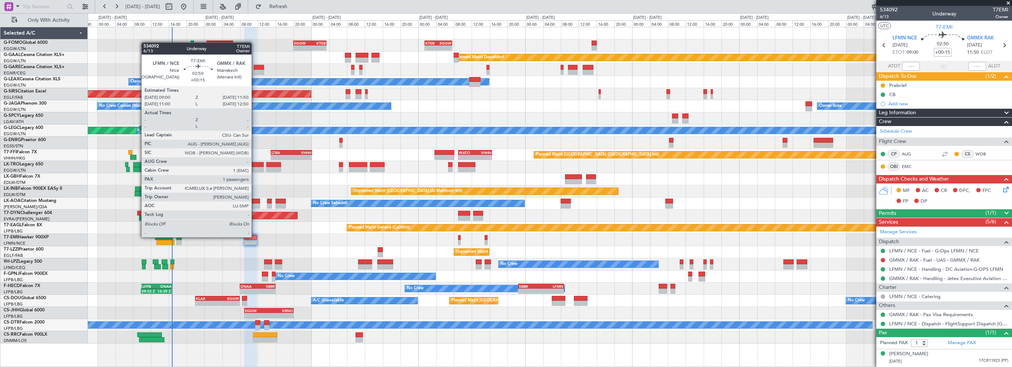
click at [245, 237] on div at bounding box center [250, 237] width 13 height 5
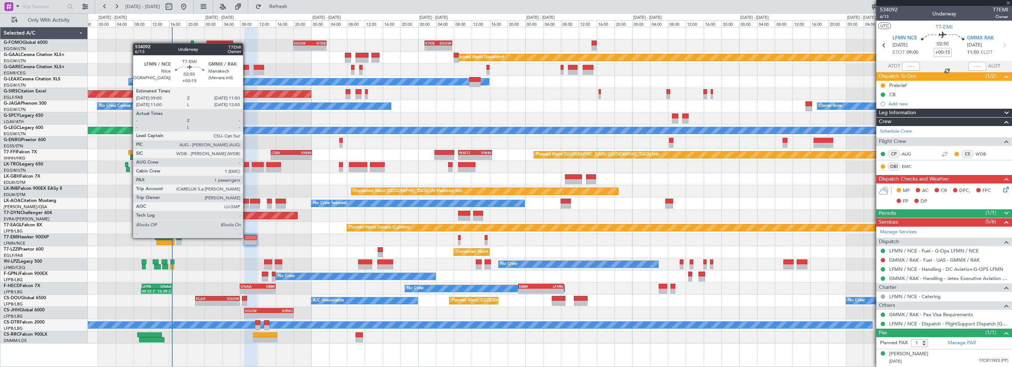
click at [246, 237] on div at bounding box center [250, 237] width 13 height 5
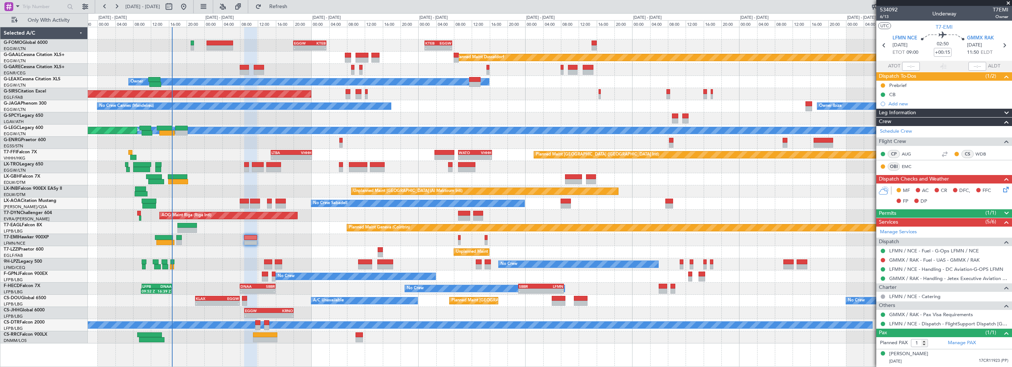
click at [264, 227] on div "Planned Maint Geneva (Cointrin)" at bounding box center [550, 228] width 924 height 12
click at [1007, 3] on span at bounding box center [1007, 3] width 7 height 7
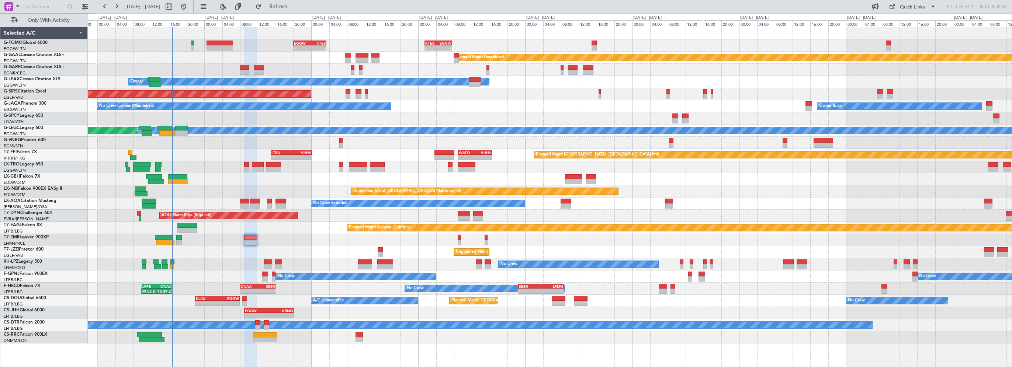
type input "0"
click at [292, 233] on div "Planned Maint Geneva (Cointrin)" at bounding box center [550, 228] width 924 height 12
click at [277, 235] on div "Planned Maint Chester Planned Maint Chester" at bounding box center [550, 240] width 924 height 12
click at [226, 240] on div "Planned Maint Chester Planned Maint Chester" at bounding box center [550, 240] width 924 height 12
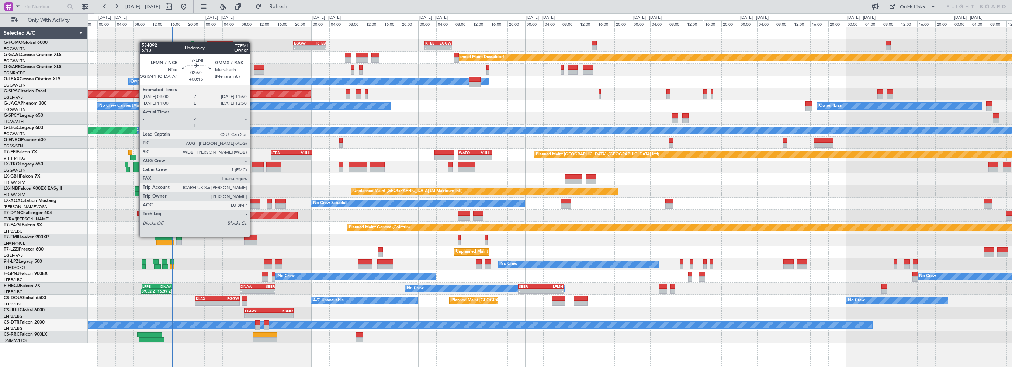
click at [253, 236] on div at bounding box center [250, 237] width 13 height 5
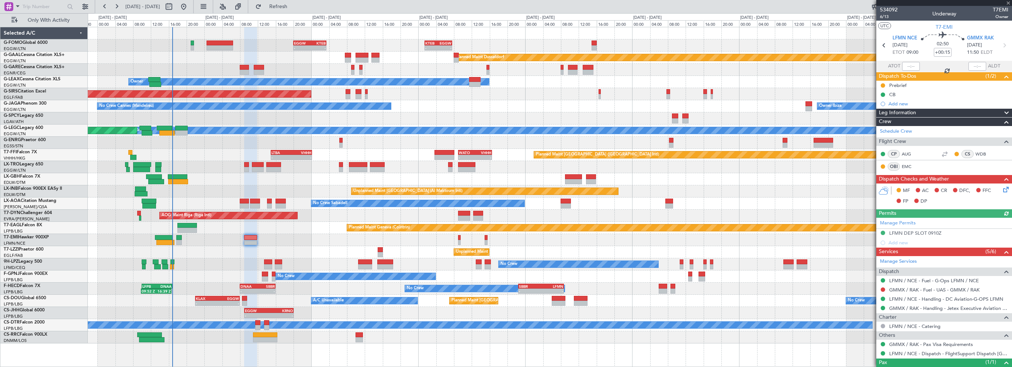
click at [1001, 189] on icon at bounding box center [1004, 188] width 6 height 6
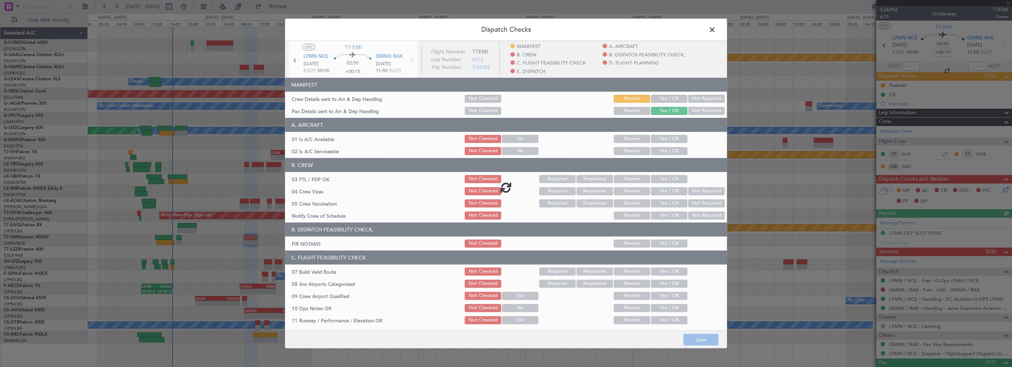
click at [655, 137] on div at bounding box center [506, 187] width 442 height 293
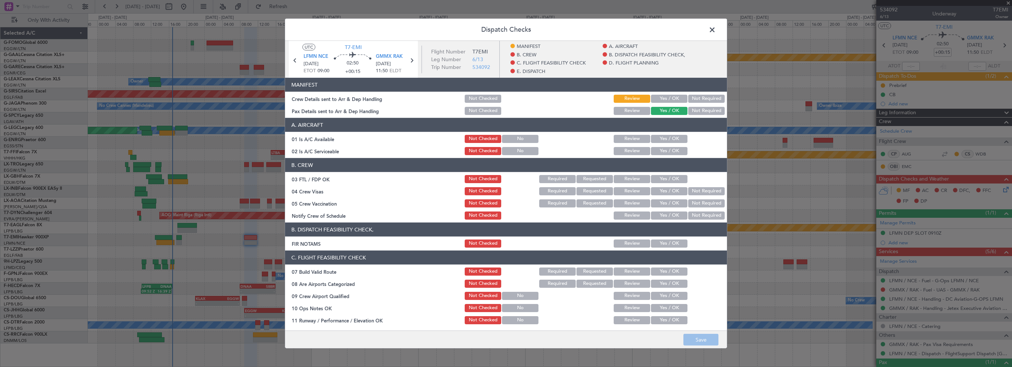
click at [658, 134] on div "Yes / OK" at bounding box center [668, 139] width 37 height 10
click at [663, 152] on button "Yes / OK" at bounding box center [669, 151] width 37 height 8
click at [670, 139] on button "Yes / OK" at bounding box center [669, 139] width 37 height 8
click at [662, 239] on div "Yes / OK" at bounding box center [668, 244] width 37 height 10
click at [665, 246] on button "Yes / OK" at bounding box center [669, 244] width 37 height 8
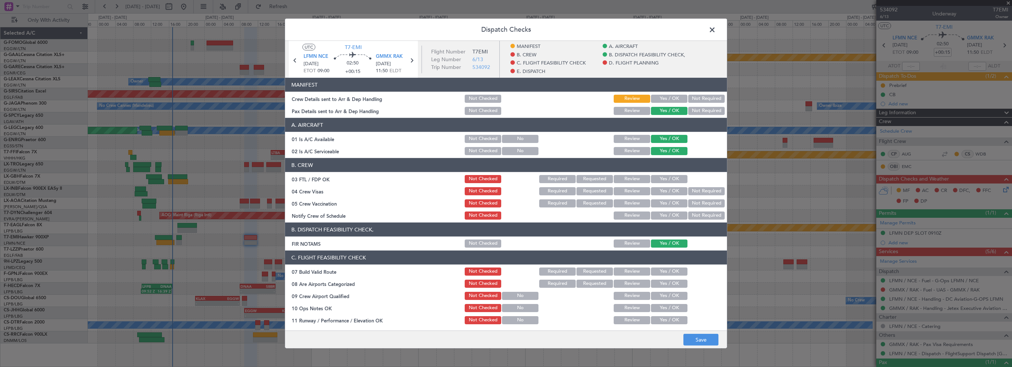
click at [657, 274] on button "Yes / OK" at bounding box center [669, 272] width 37 height 8
click at [660, 304] on button "Yes / OK" at bounding box center [669, 308] width 37 height 8
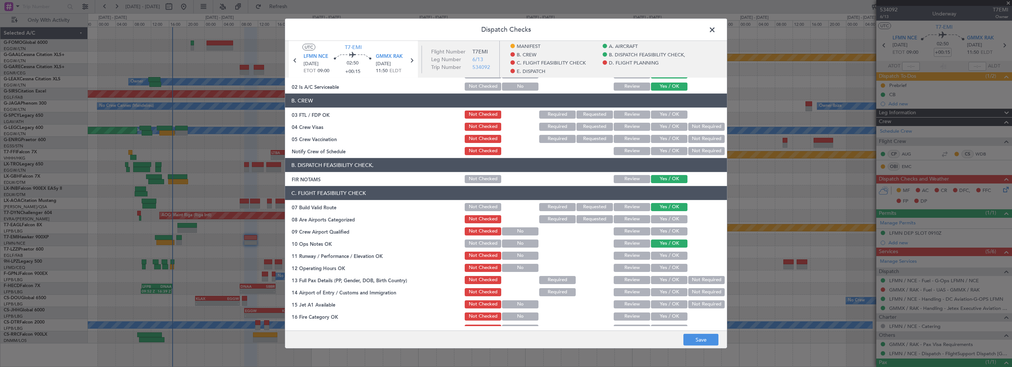
scroll to position [74, 0]
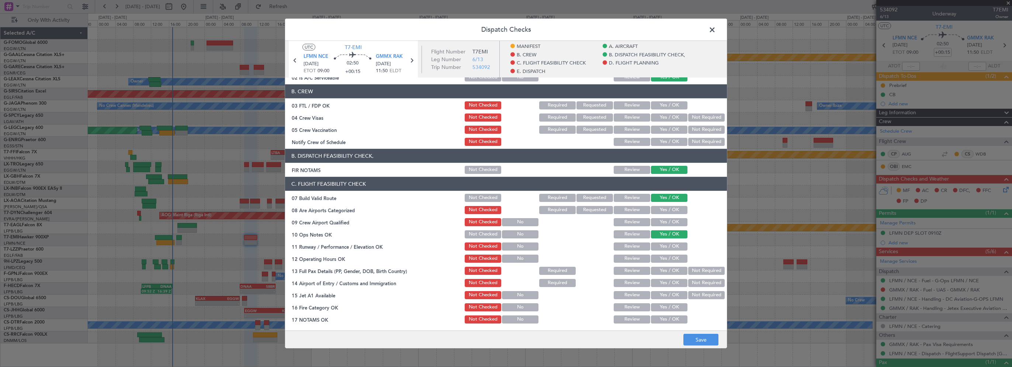
click at [659, 243] on button "Yes / OK" at bounding box center [669, 247] width 37 height 8
click at [658, 264] on section "C. FLIGHT FEASIBILITY CHECK 07 Build Valid Route Not Checked Required Requested…" at bounding box center [506, 275] width 442 height 197
click at [664, 258] on button "Yes / OK" at bounding box center [669, 259] width 37 height 8
click at [661, 273] on button "Yes / OK" at bounding box center [669, 271] width 37 height 8
click at [659, 289] on section "C. FLIGHT FEASIBILITY CHECK 07 Build Valid Route Not Checked Required Requested…" at bounding box center [506, 275] width 442 height 197
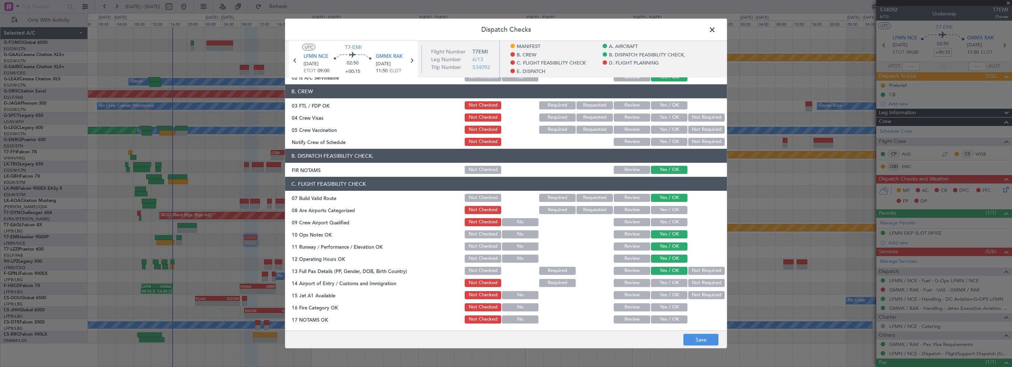
click at [666, 284] on button "Yes / OK" at bounding box center [669, 283] width 37 height 8
click at [667, 296] on button "Yes / OK" at bounding box center [669, 295] width 37 height 8
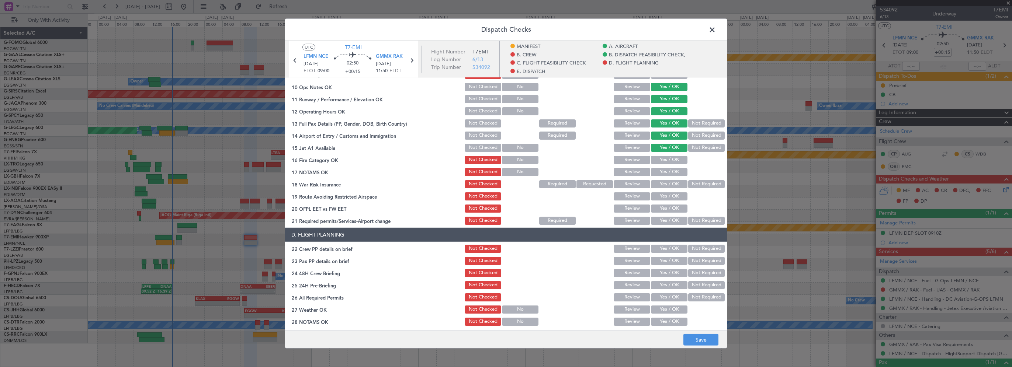
click at [668, 158] on button "Yes / OK" at bounding box center [669, 160] width 37 height 8
click at [665, 170] on button "Yes / OK" at bounding box center [669, 172] width 37 height 8
click at [689, 184] on button "Not Required" at bounding box center [706, 184] width 37 height 8
click at [674, 193] on button "Yes / OK" at bounding box center [669, 196] width 37 height 8
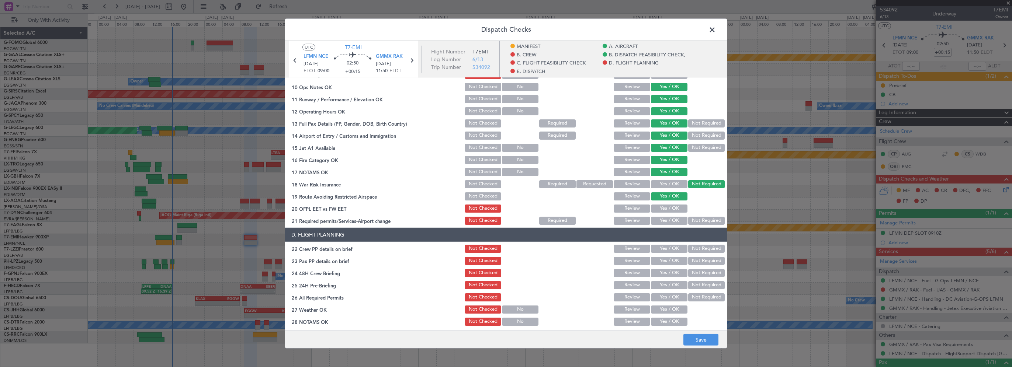
click at [663, 212] on button "Yes / OK" at bounding box center [669, 209] width 37 height 8
click at [660, 225] on div "Yes / OK" at bounding box center [668, 221] width 37 height 10
click at [662, 220] on button "Yes / OK" at bounding box center [669, 221] width 37 height 8
click at [658, 250] on button "Yes / OK" at bounding box center [669, 249] width 37 height 8
click at [662, 264] on button "Yes / OK" at bounding box center [669, 261] width 37 height 8
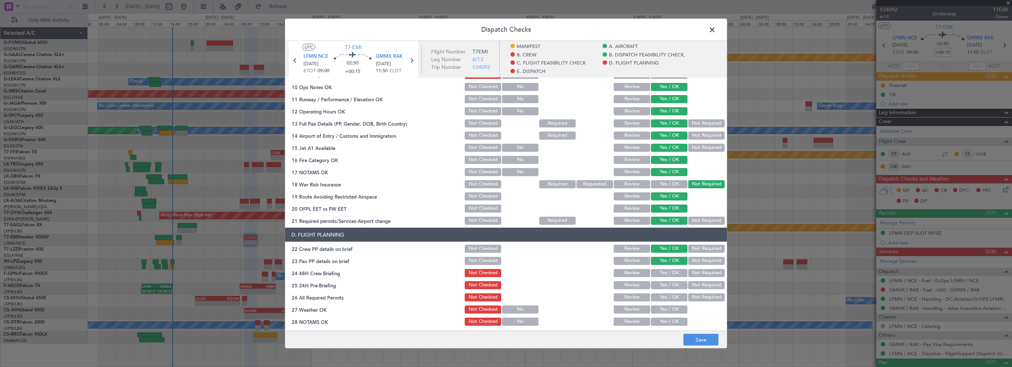
drag, startPoint x: 662, startPoint y: 271, endPoint x: 676, endPoint y: 280, distance: 16.9
click at [663, 272] on button "Yes / OK" at bounding box center [669, 273] width 37 height 8
click at [688, 286] on button "Not Required" at bounding box center [706, 285] width 37 height 8
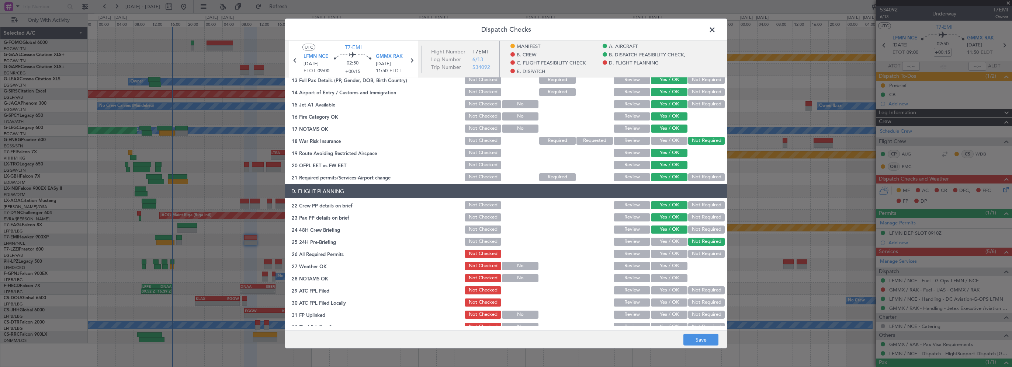
scroll to position [295, 0]
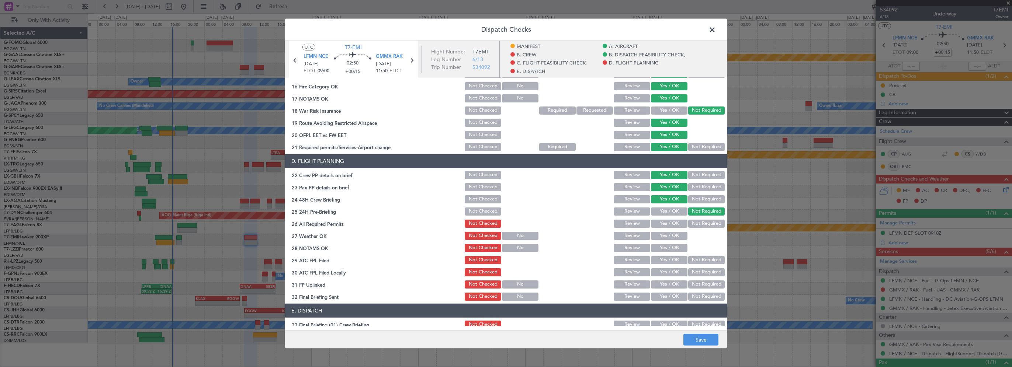
click at [667, 225] on button "Yes / OK" at bounding box center [669, 224] width 37 height 8
click at [663, 237] on button "Yes / OK" at bounding box center [669, 236] width 37 height 8
click at [663, 254] on section "D. FLIGHT PLANNING 22 Crew PP details on brief Not Checked Review Yes / OK Not …" at bounding box center [506, 228] width 442 height 148
click at [664, 250] on button "Yes / OK" at bounding box center [669, 248] width 37 height 8
click at [665, 264] on button "Yes / OK" at bounding box center [669, 260] width 37 height 8
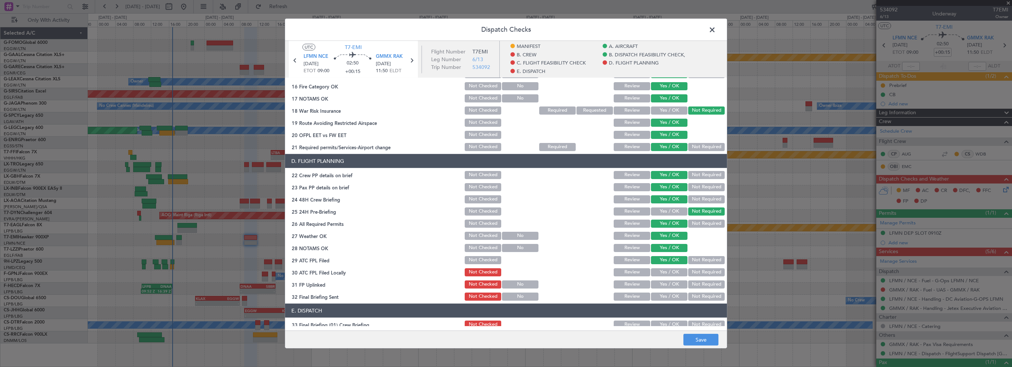
click at [662, 274] on button "Yes / OK" at bounding box center [669, 272] width 37 height 8
click at [664, 284] on button "Yes / OK" at bounding box center [669, 285] width 37 height 8
click at [666, 298] on button "Yes / OK" at bounding box center [669, 297] width 37 height 8
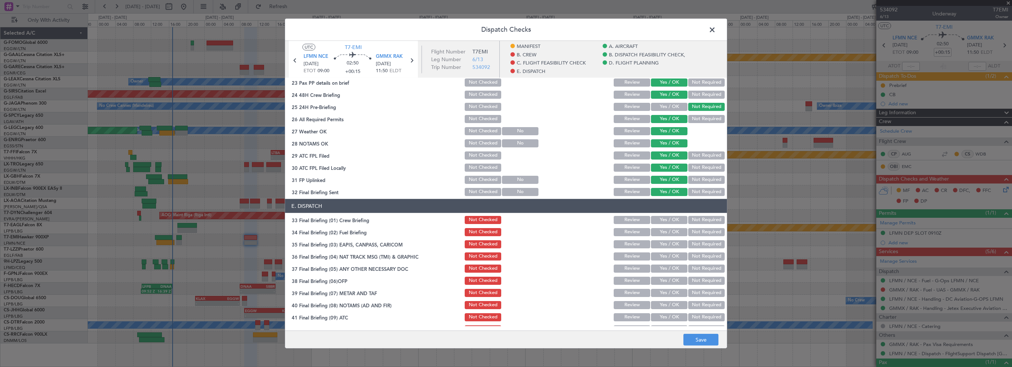
scroll to position [406, 0]
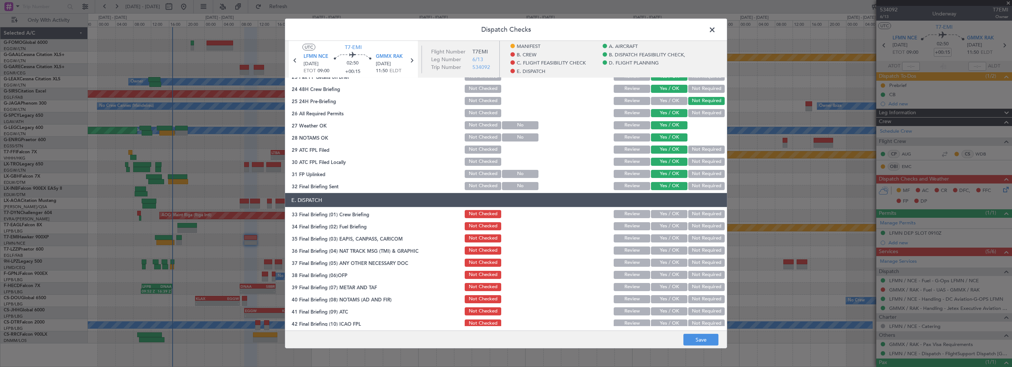
click at [666, 214] on button "Yes / OK" at bounding box center [669, 214] width 37 height 8
click at [664, 226] on button "Yes / OK" at bounding box center [669, 226] width 37 height 8
click at [697, 240] on button "Not Required" at bounding box center [706, 238] width 37 height 8
click at [696, 248] on button "Not Required" at bounding box center [706, 251] width 37 height 8
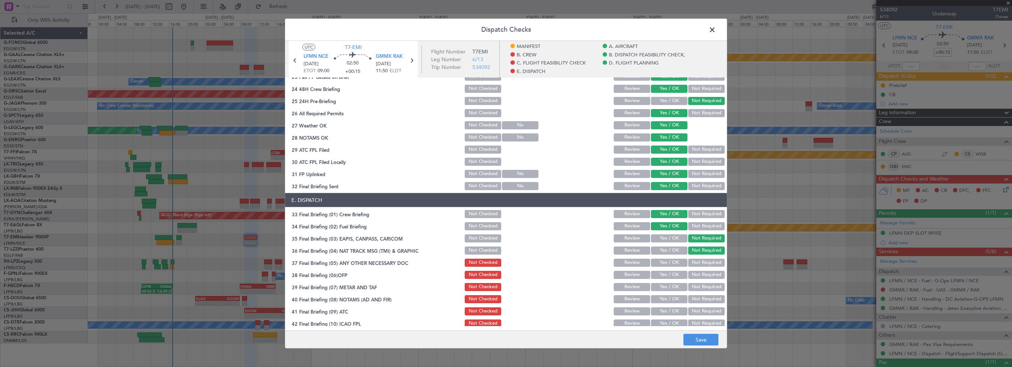
click at [689, 263] on button "Not Required" at bounding box center [706, 263] width 37 height 8
click at [674, 275] on button "Yes / OK" at bounding box center [669, 275] width 37 height 8
click at [668, 291] on button "Yes / OK" at bounding box center [669, 287] width 37 height 8
click at [665, 301] on button "Yes / OK" at bounding box center [669, 299] width 37 height 8
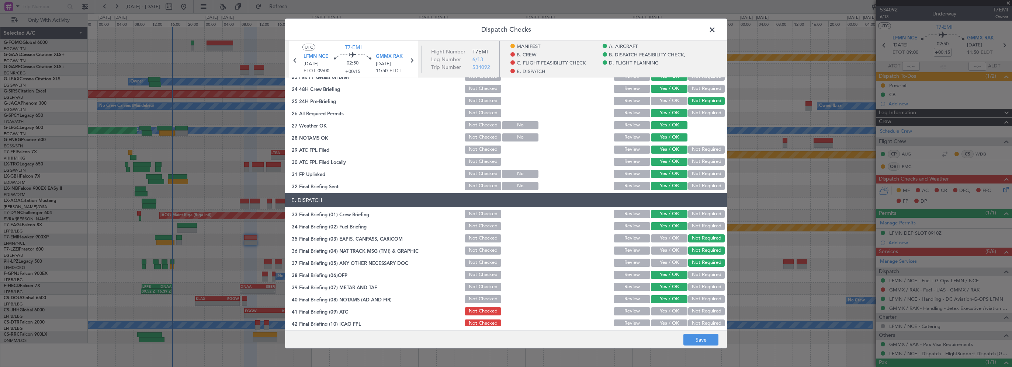
click at [663, 309] on button "Yes / OK" at bounding box center [669, 311] width 37 height 8
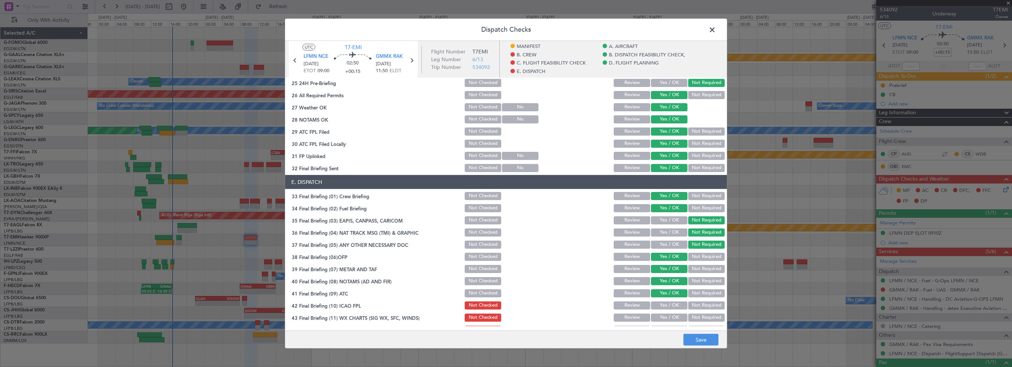
scroll to position [434, 0]
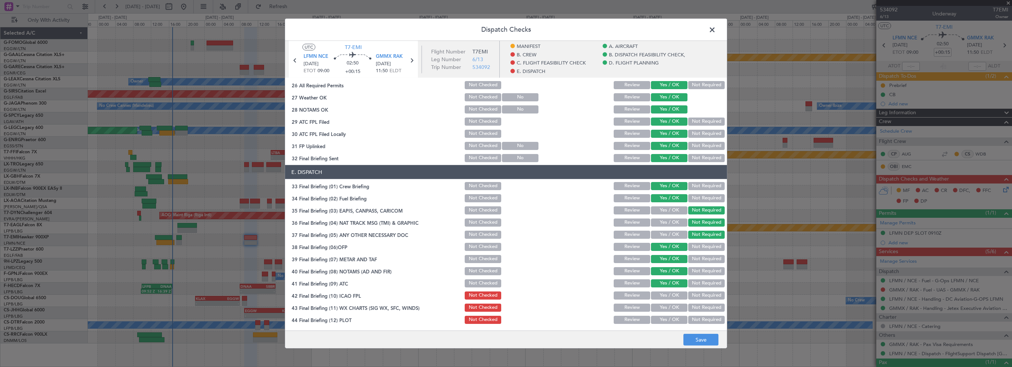
click at [656, 298] on button "Yes / OK" at bounding box center [669, 296] width 37 height 8
click at [654, 307] on button "Yes / OK" at bounding box center [669, 308] width 37 height 8
click at [653, 318] on button "Yes / OK" at bounding box center [669, 320] width 37 height 8
click at [686, 337] on button "Save" at bounding box center [700, 340] width 35 height 12
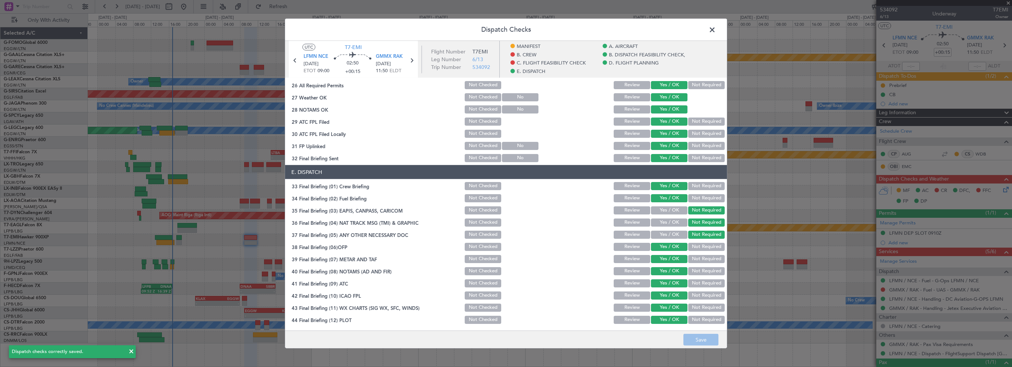
click at [716, 30] on span at bounding box center [716, 31] width 0 height 15
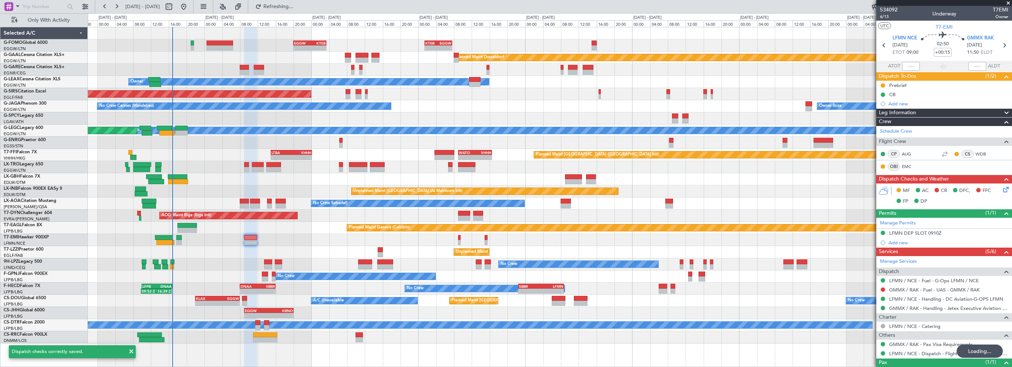
click at [312, 237] on div "Planned Maint Chester Planned Maint Chester" at bounding box center [550, 240] width 924 height 12
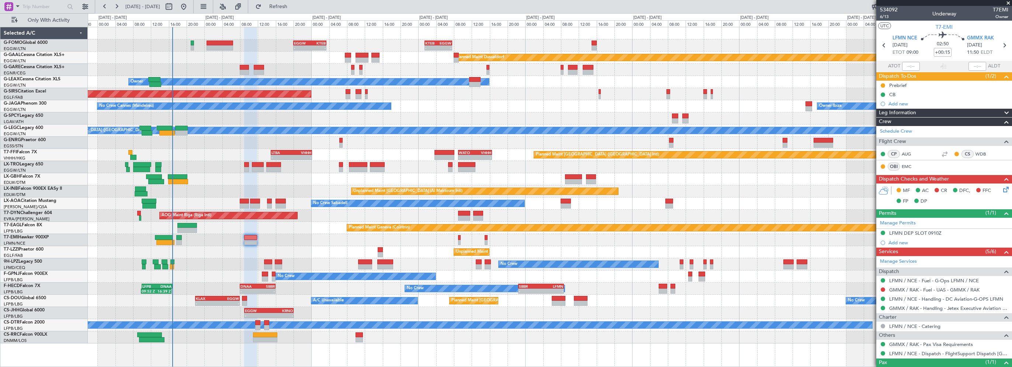
click at [1006, 3] on span at bounding box center [1007, 3] width 7 height 7
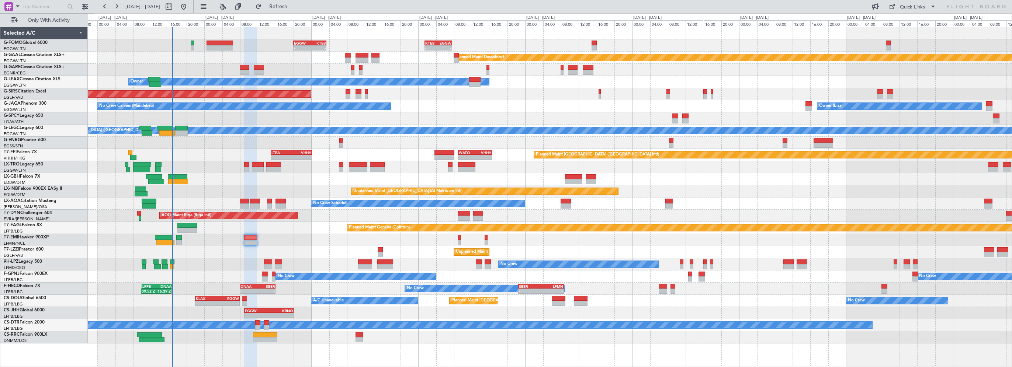
type input "0"
click at [214, 358] on div "- - EGGW 20:00 Z KTEB 03:25 Z - - KTEB 01:30 Z EGGW 07:40 Z Planned Maint Dusse…" at bounding box center [550, 197] width 924 height 340
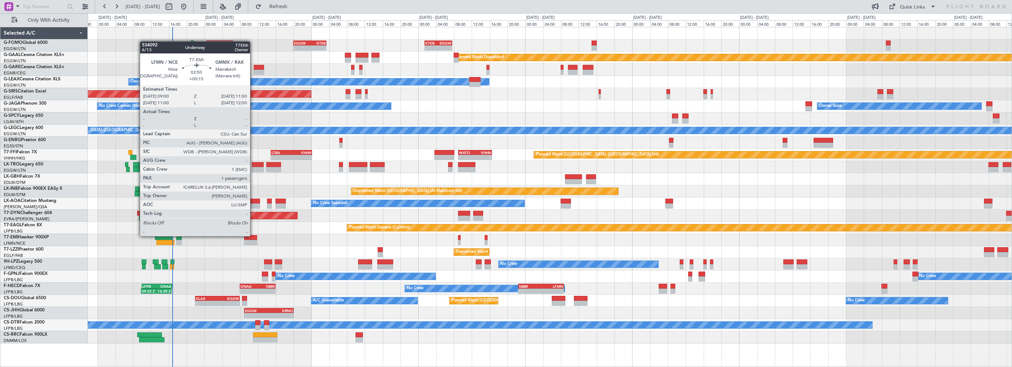
click at [253, 236] on div at bounding box center [250, 237] width 13 height 5
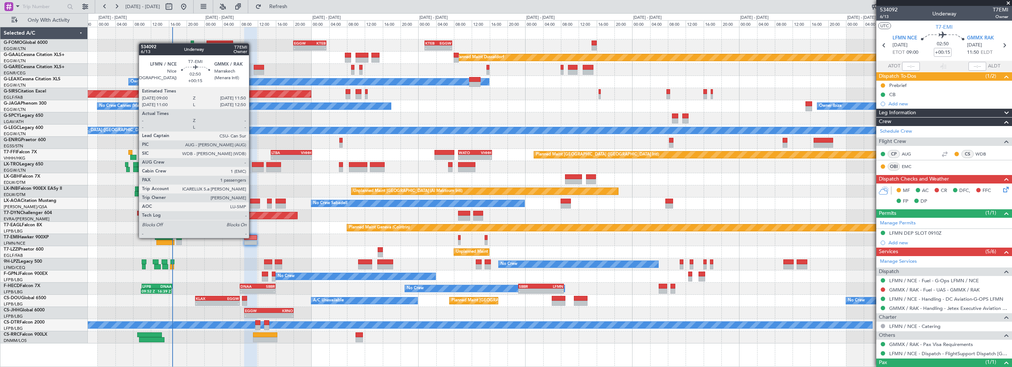
click at [251, 237] on div at bounding box center [250, 237] width 13 height 5
click at [252, 237] on div at bounding box center [250, 237] width 13 height 5
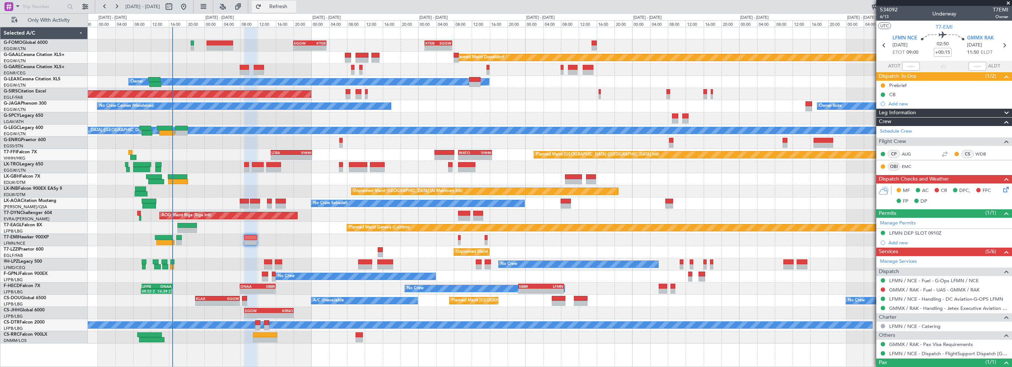
click at [290, 4] on span "Refresh" at bounding box center [278, 6] width 31 height 5
click at [325, 232] on div "Planned Maint Geneva (Cointrin)" at bounding box center [550, 228] width 924 height 12
click at [243, 237] on div "Planned Maint Chester Planned Maint Chester" at bounding box center [550, 240] width 924 height 12
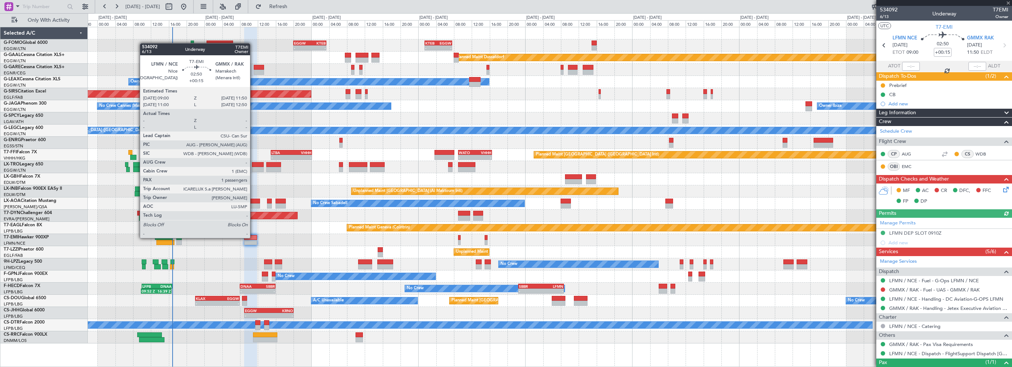
click at [253, 237] on div at bounding box center [250, 237] width 13 height 5
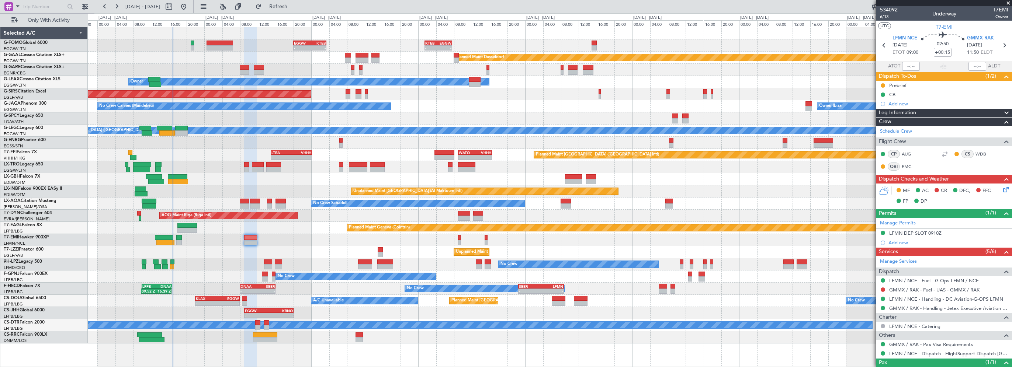
click at [1008, 1] on span at bounding box center [1007, 3] width 7 height 7
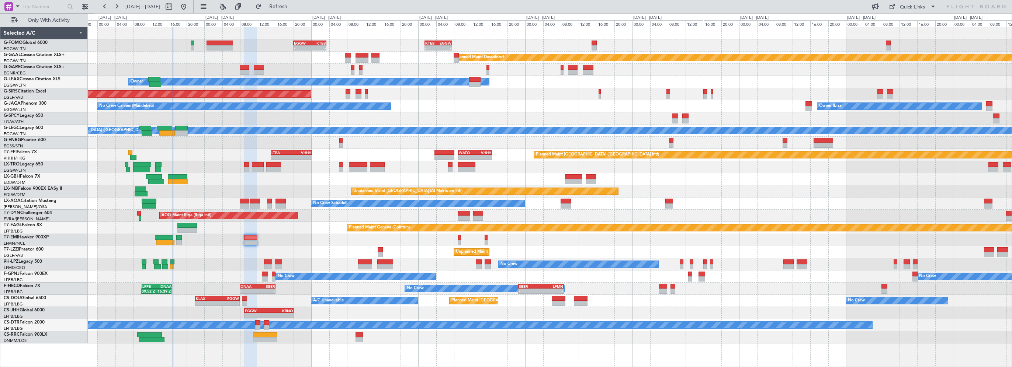
type input "0"
click at [294, 9] on span "Refresh" at bounding box center [278, 6] width 31 height 5
click at [296, 1] on button "Refresh" at bounding box center [274, 7] width 44 height 12
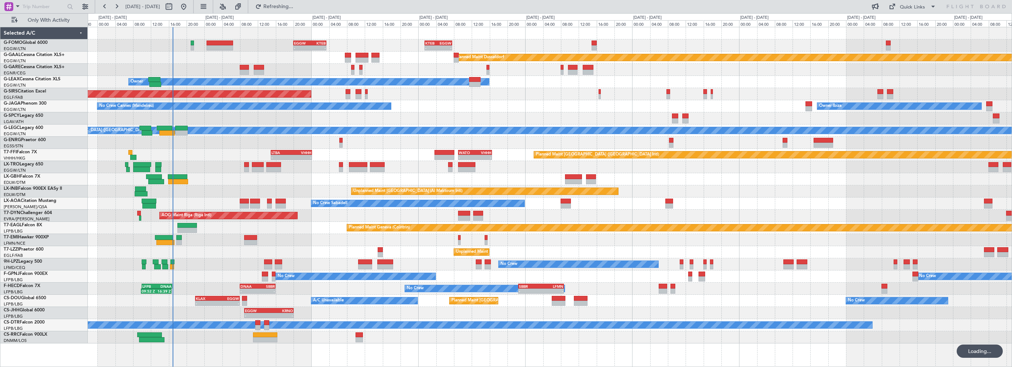
click at [197, 256] on div "Unplanned Maint London (Farnborough) Owner London (Farnborough) TBPB 12:40 Z EG…" at bounding box center [550, 252] width 924 height 12
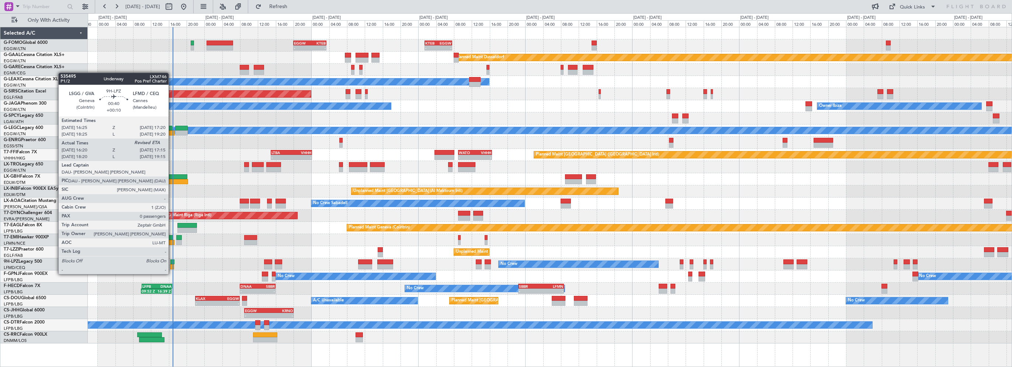
click at [172, 267] on div at bounding box center [172, 266] width 4 height 5
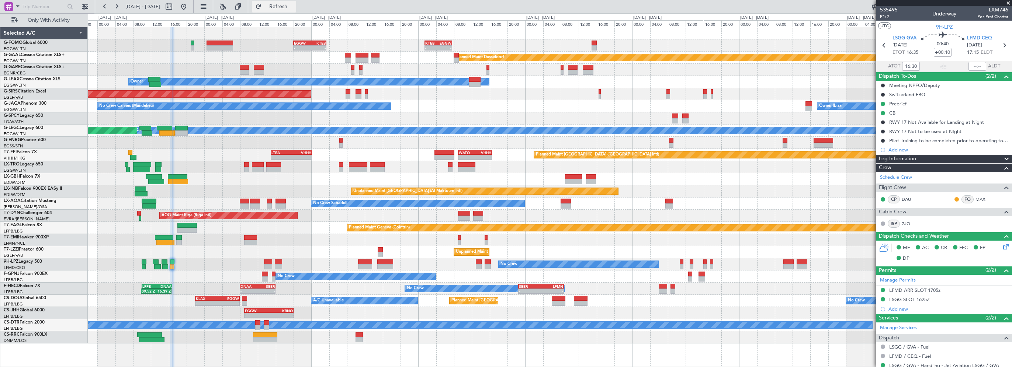
click at [296, 2] on button "Refresh" at bounding box center [274, 7] width 44 height 12
click at [205, 242] on div "Planned Maint Chester Planned Maint Chester" at bounding box center [550, 240] width 924 height 12
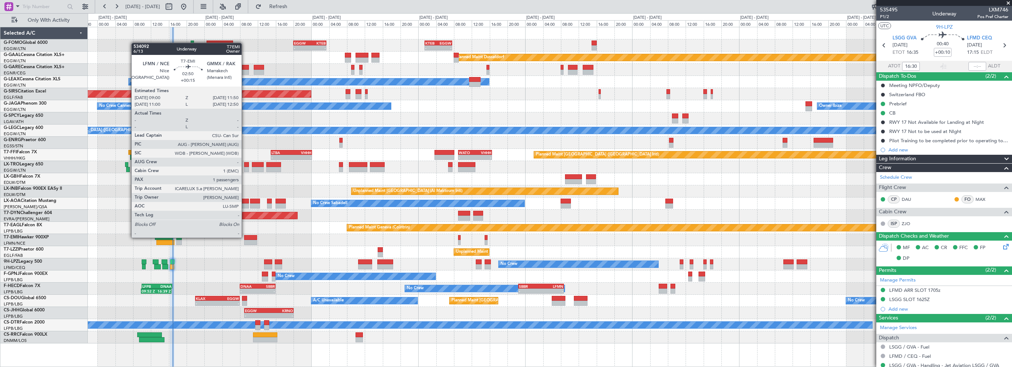
click at [245, 237] on div at bounding box center [250, 237] width 13 height 5
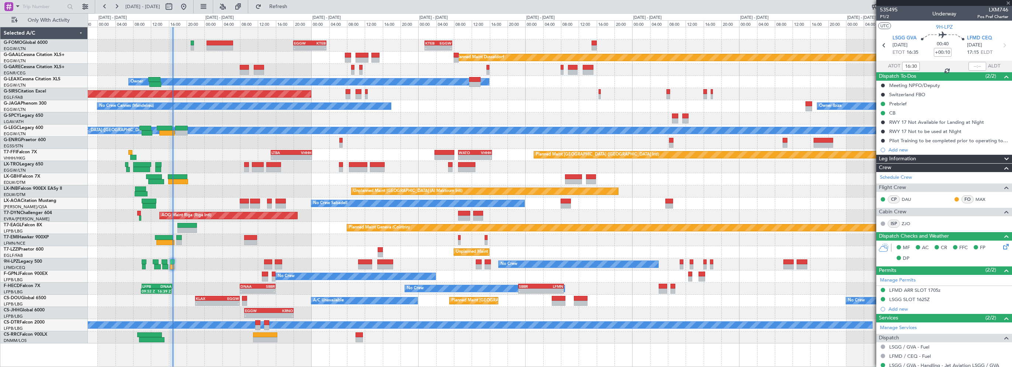
type input "+00:15"
type input "1"
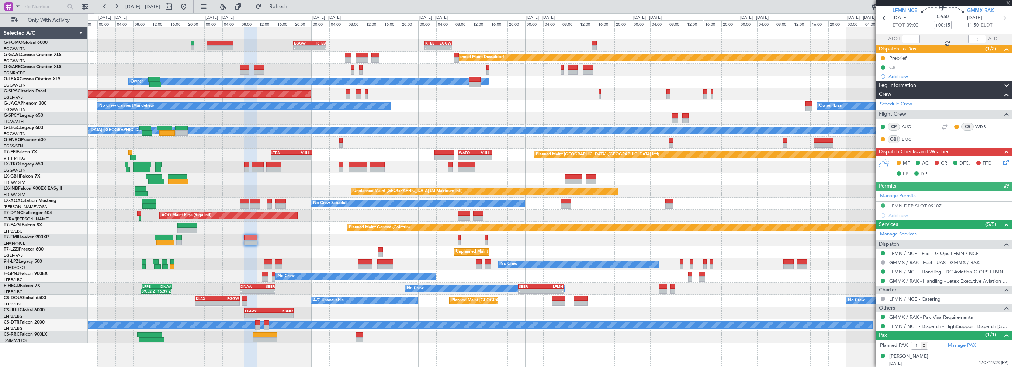
scroll to position [0, 0]
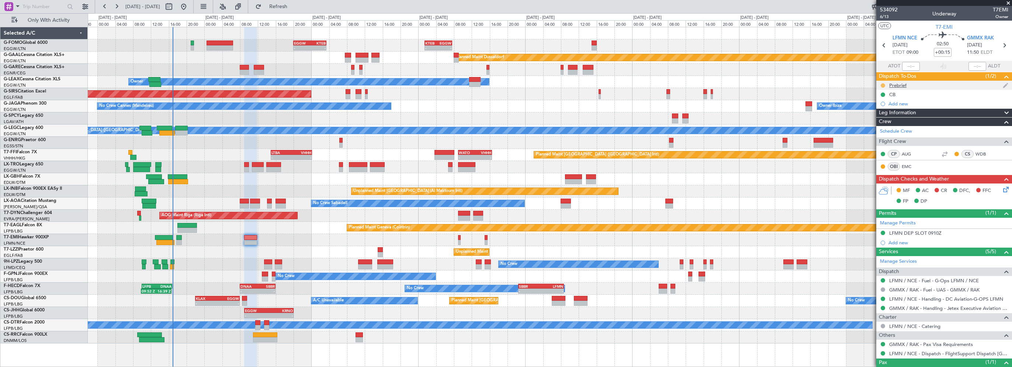
click at [881, 84] on button at bounding box center [882, 85] width 4 height 4
click at [880, 131] on span "Cancelled" at bounding box center [883, 128] width 21 height 7
click at [271, 232] on div "Planned Maint Geneva (Cointrin)" at bounding box center [550, 228] width 924 height 12
click at [975, 40] on span "GMMX RAK" at bounding box center [980, 38] width 27 height 7
